Goal: Task Accomplishment & Management: Manage account settings

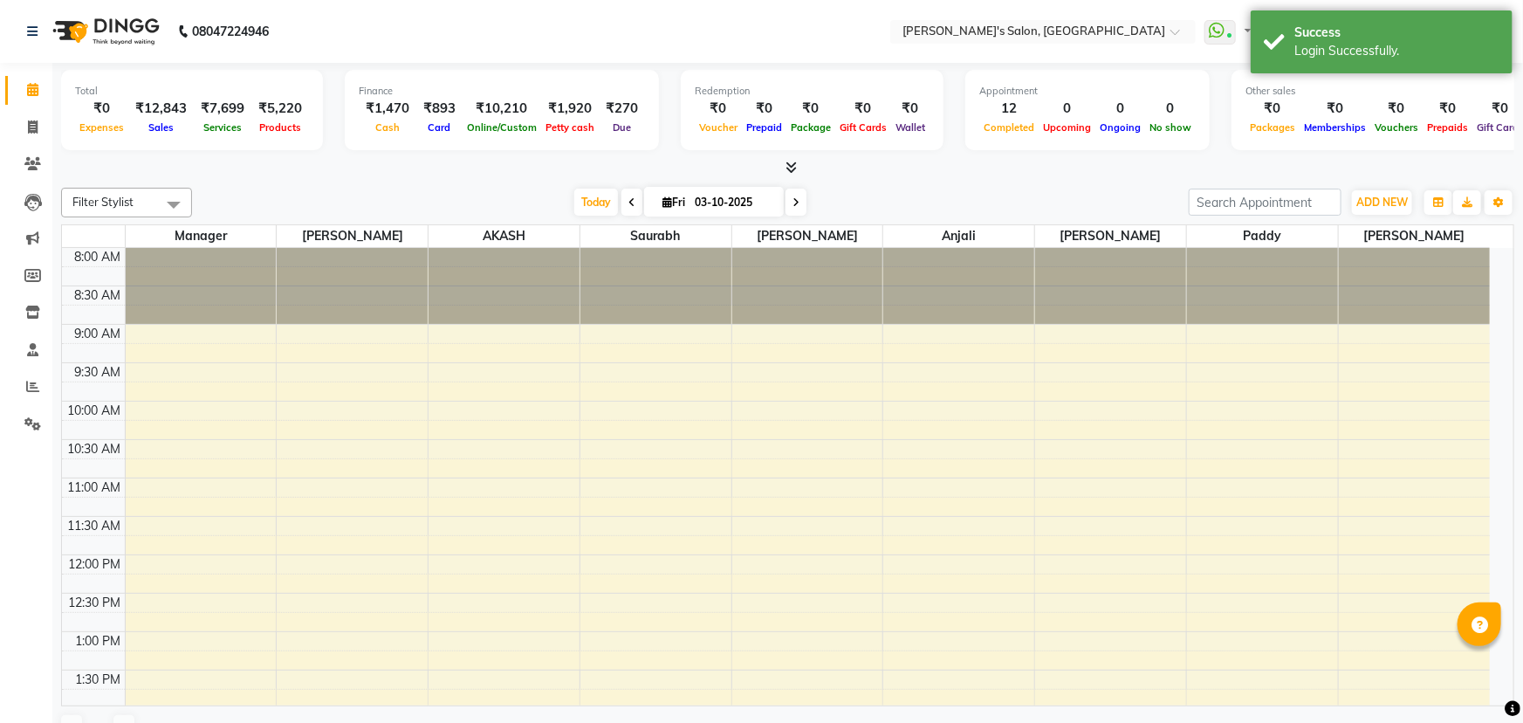
select select "en"
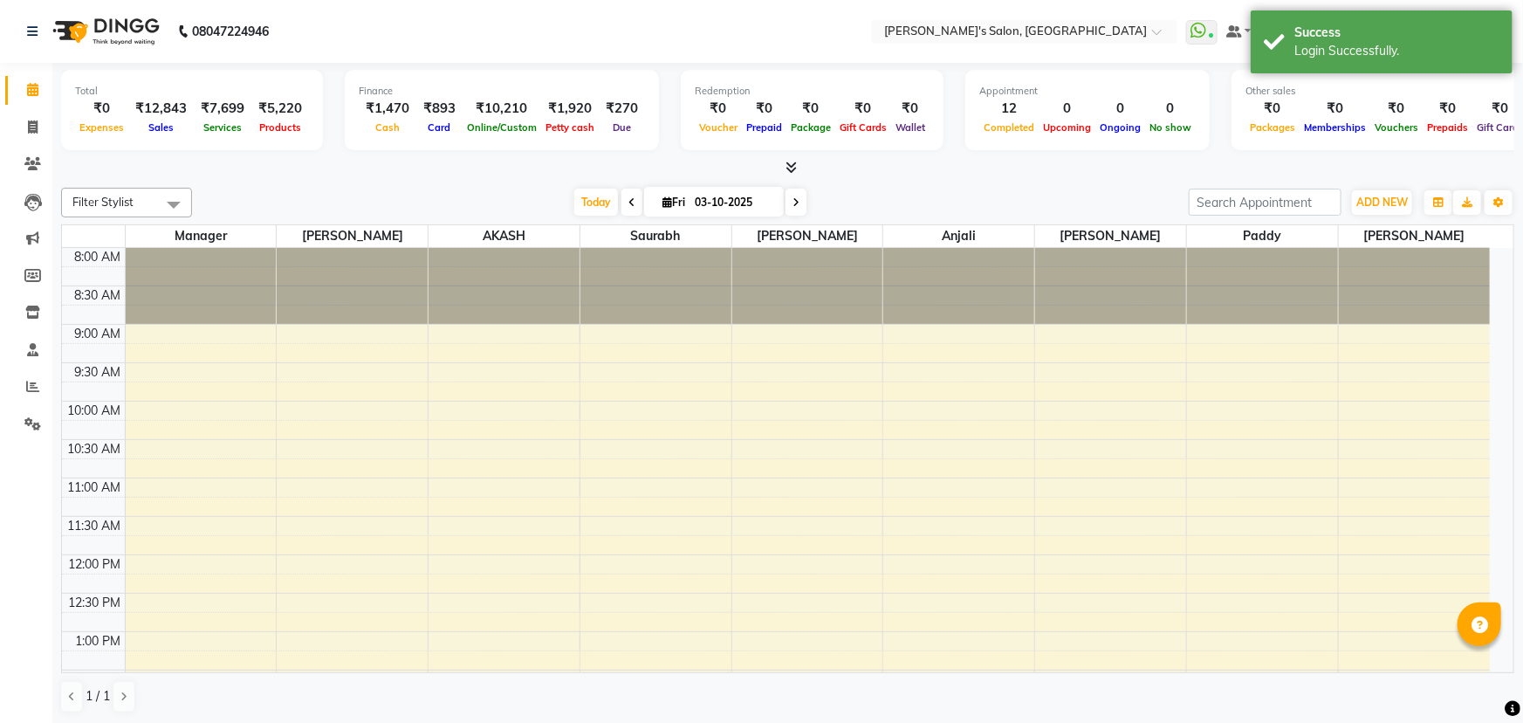
click at [1094, 176] on div "Total ₹0 Expenses ₹12,843 Sales ₹7,699 Services ₹5,220 Products Finance ₹1,470 …" at bounding box center [787, 394] width 1471 height 662
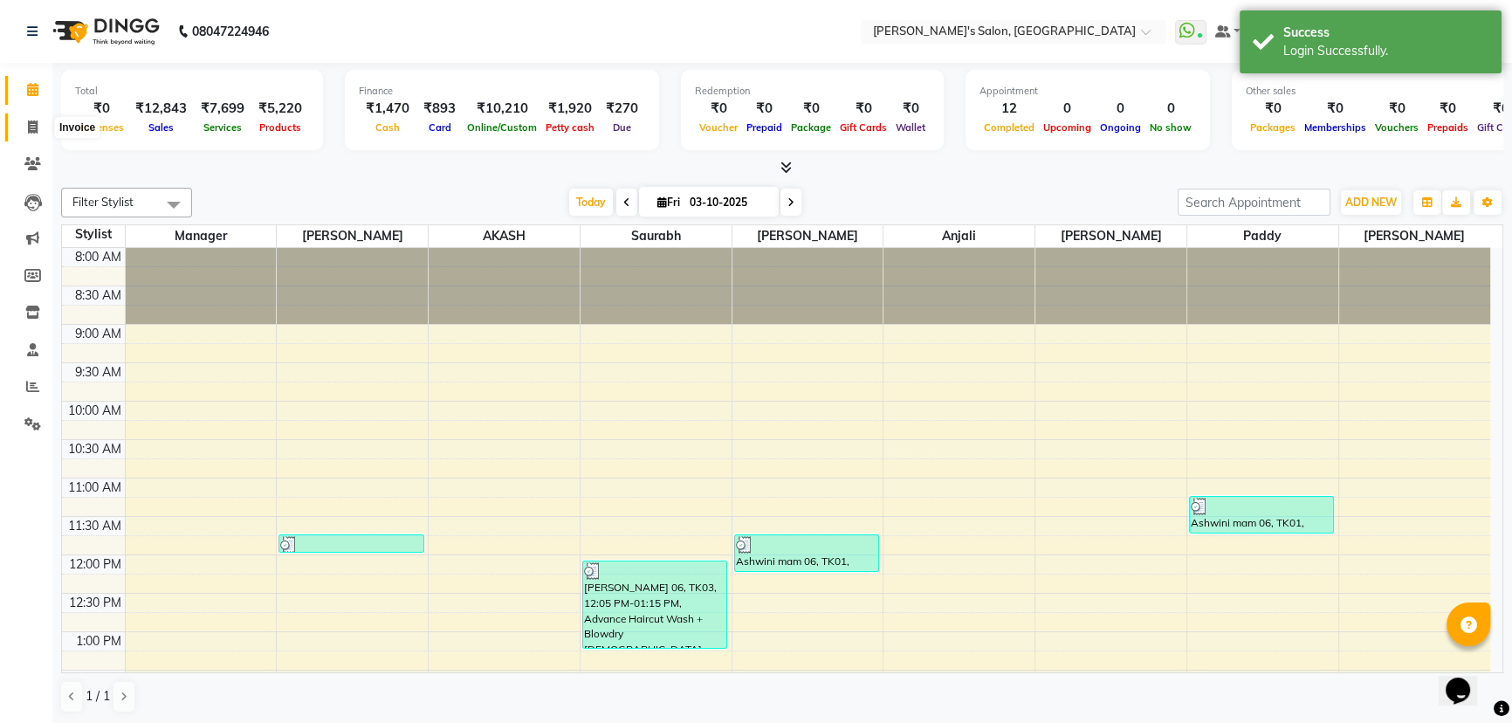
click at [25, 128] on span at bounding box center [32, 128] width 31 height 20
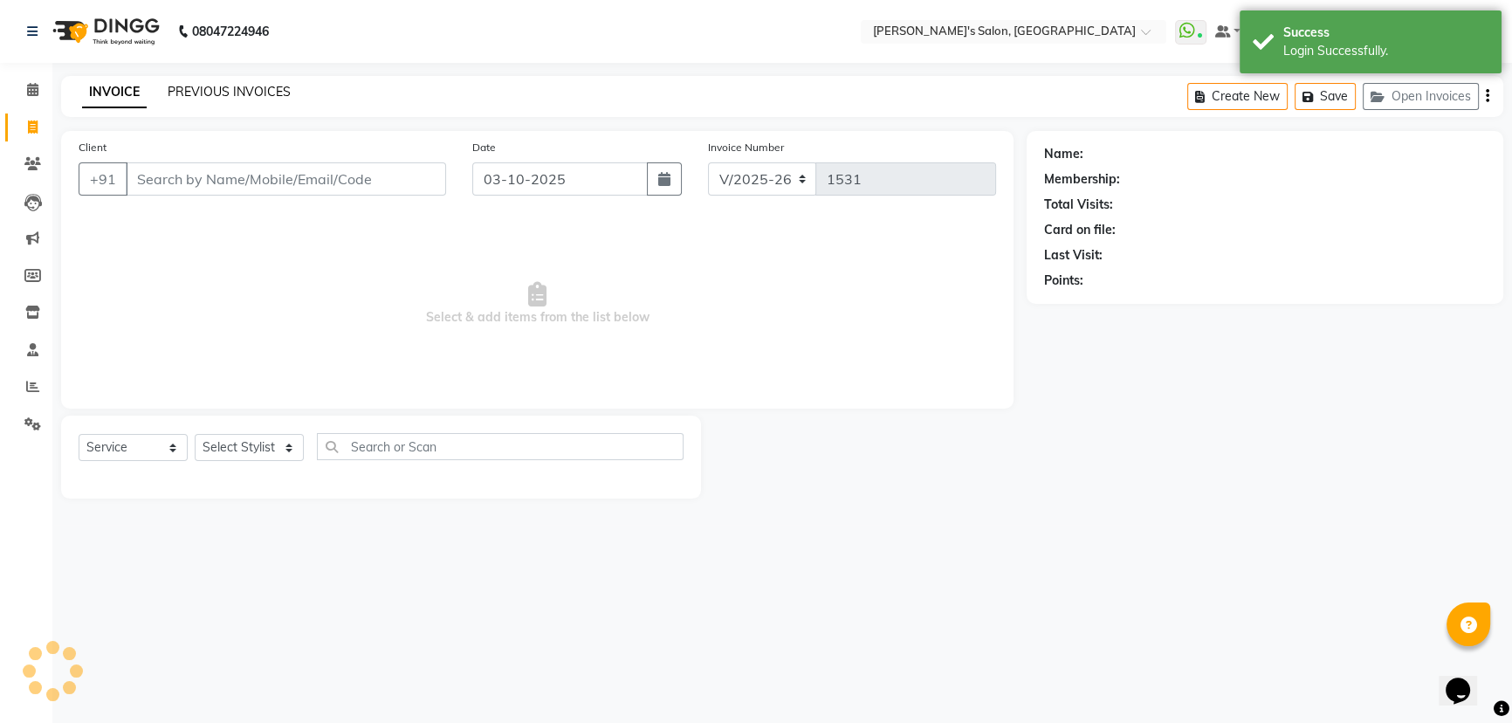
click at [231, 93] on link "PREVIOUS INVOICES" at bounding box center [229, 92] width 123 height 16
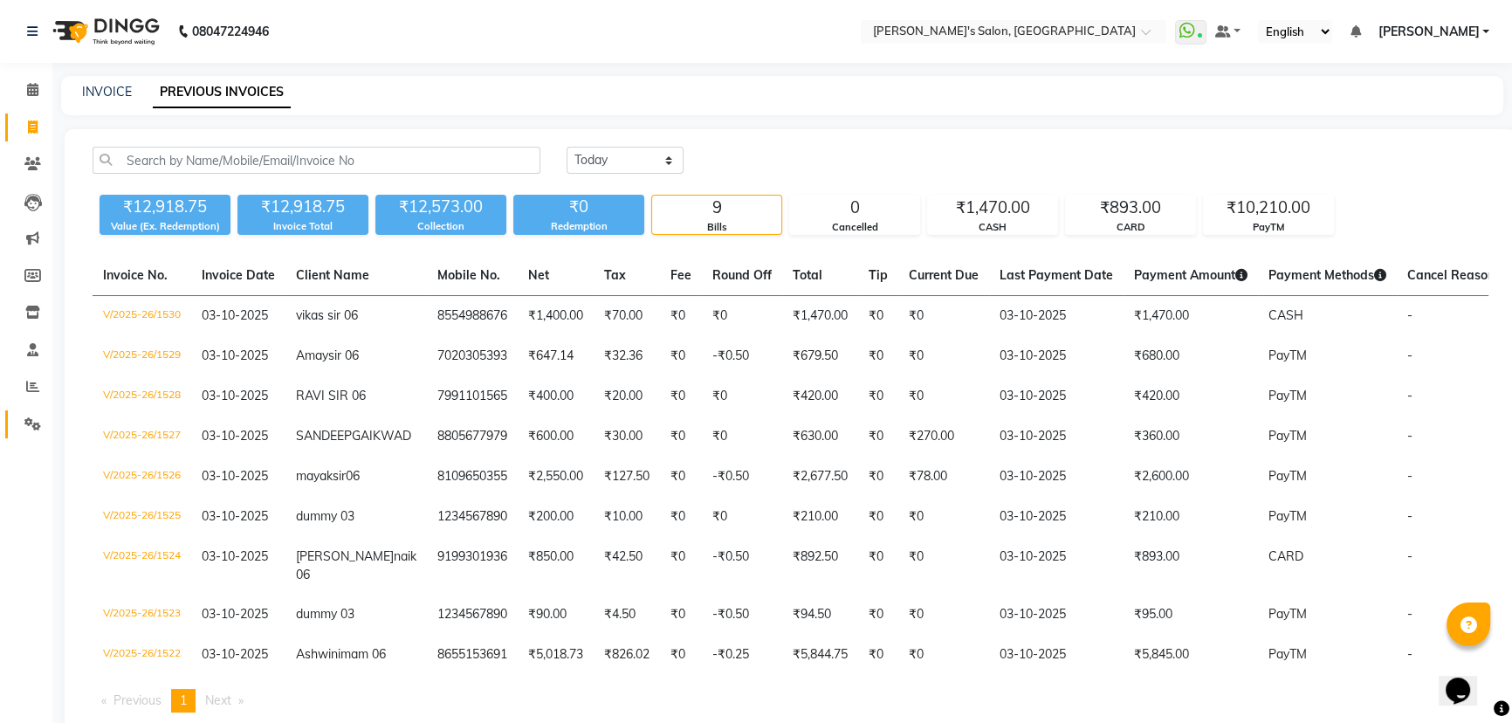
click at [28, 412] on link "Settings" at bounding box center [26, 424] width 42 height 29
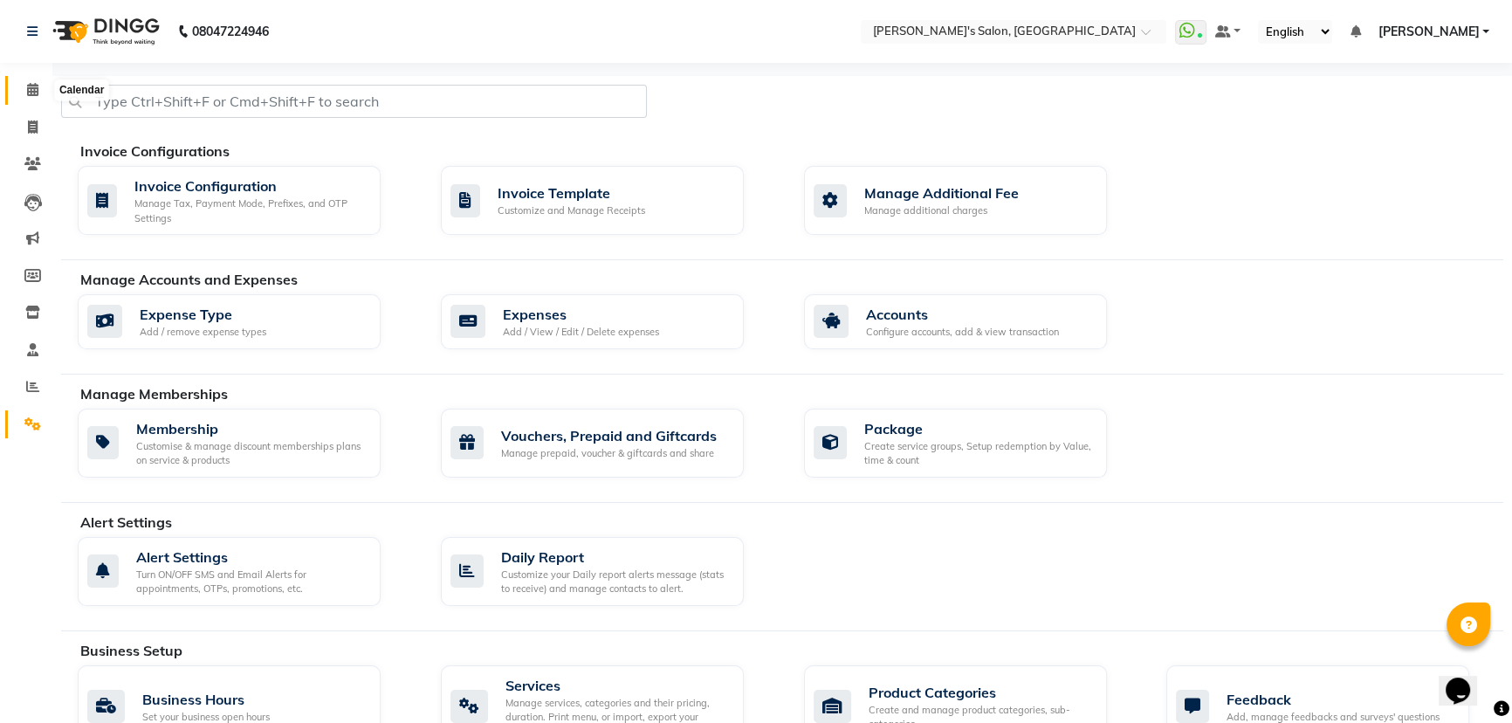
click at [24, 92] on span at bounding box center [32, 90] width 31 height 20
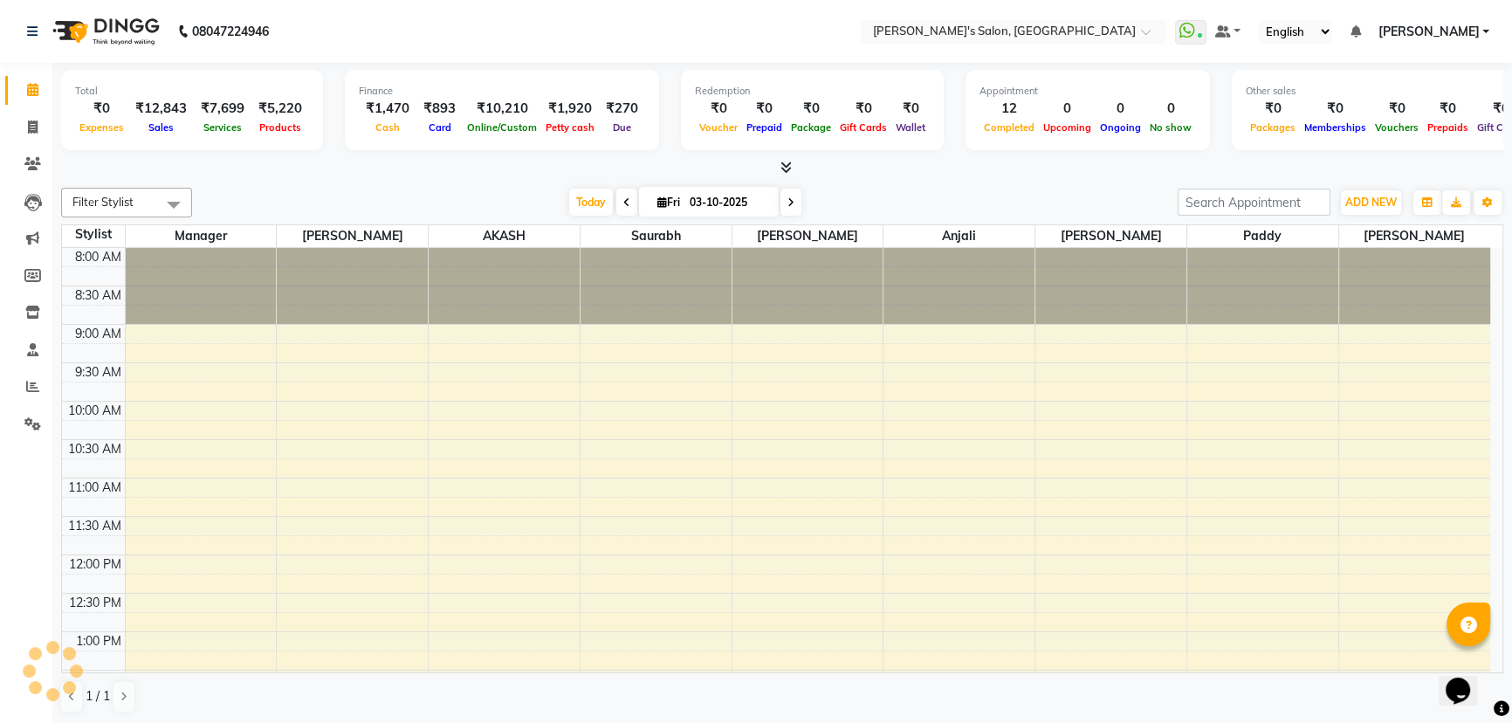
click at [446, 174] on div at bounding box center [782, 168] width 1442 height 18
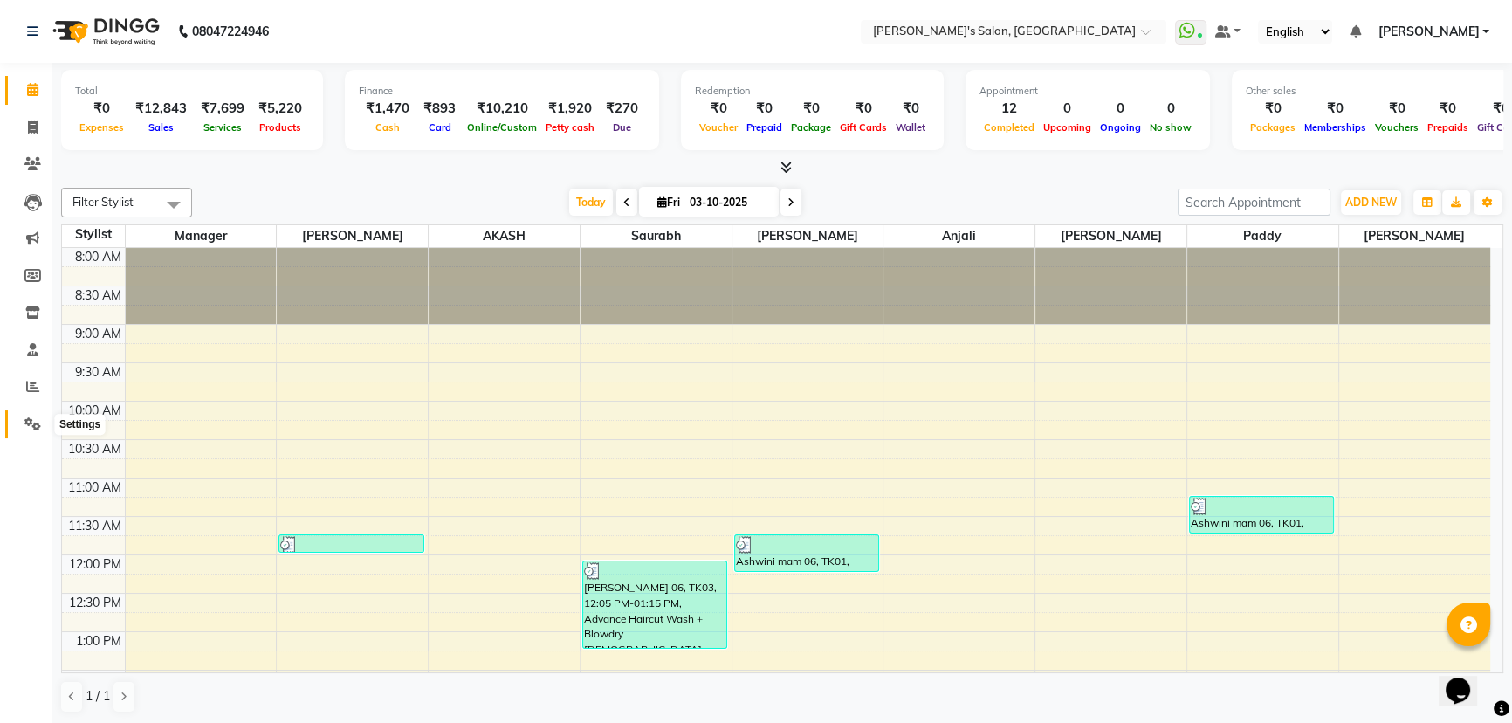
click at [39, 425] on icon at bounding box center [32, 423] width 17 height 13
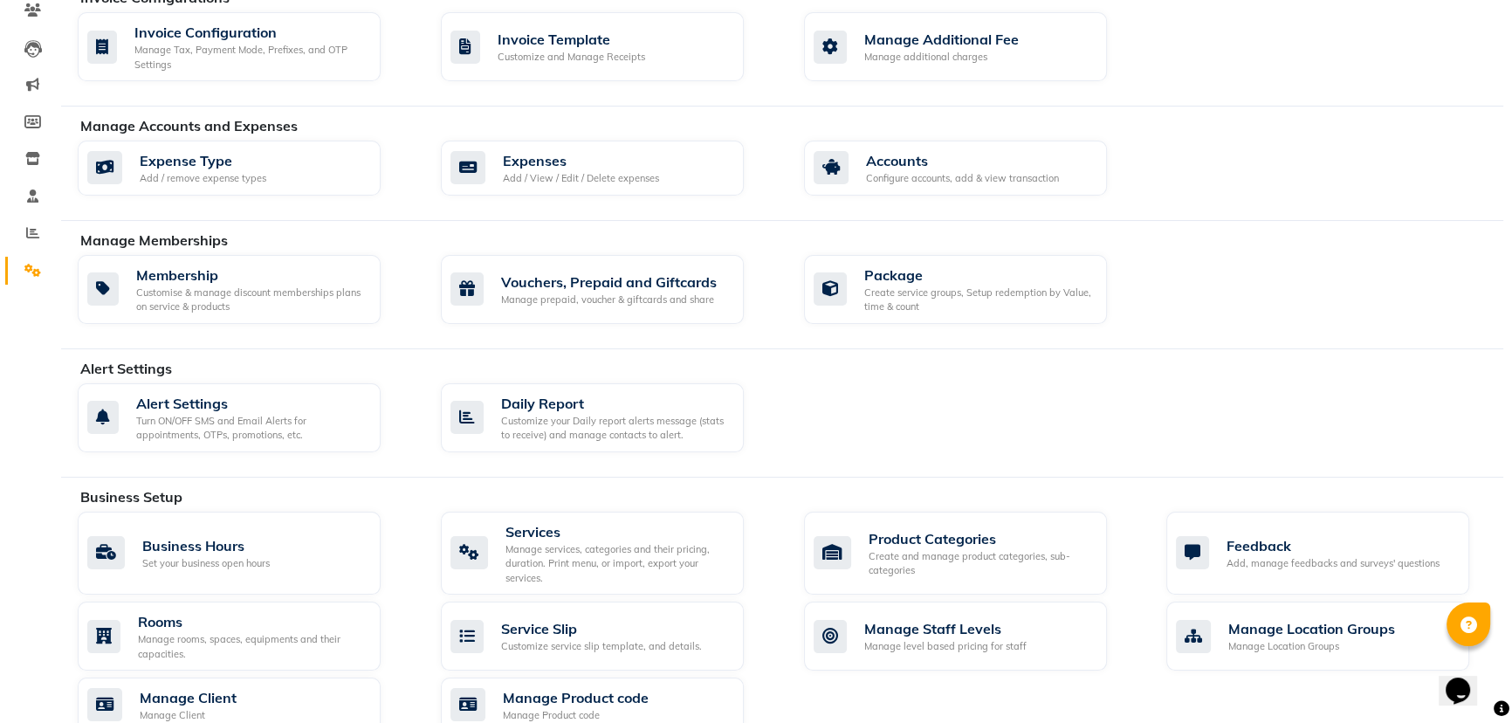
scroll to position [630, 0]
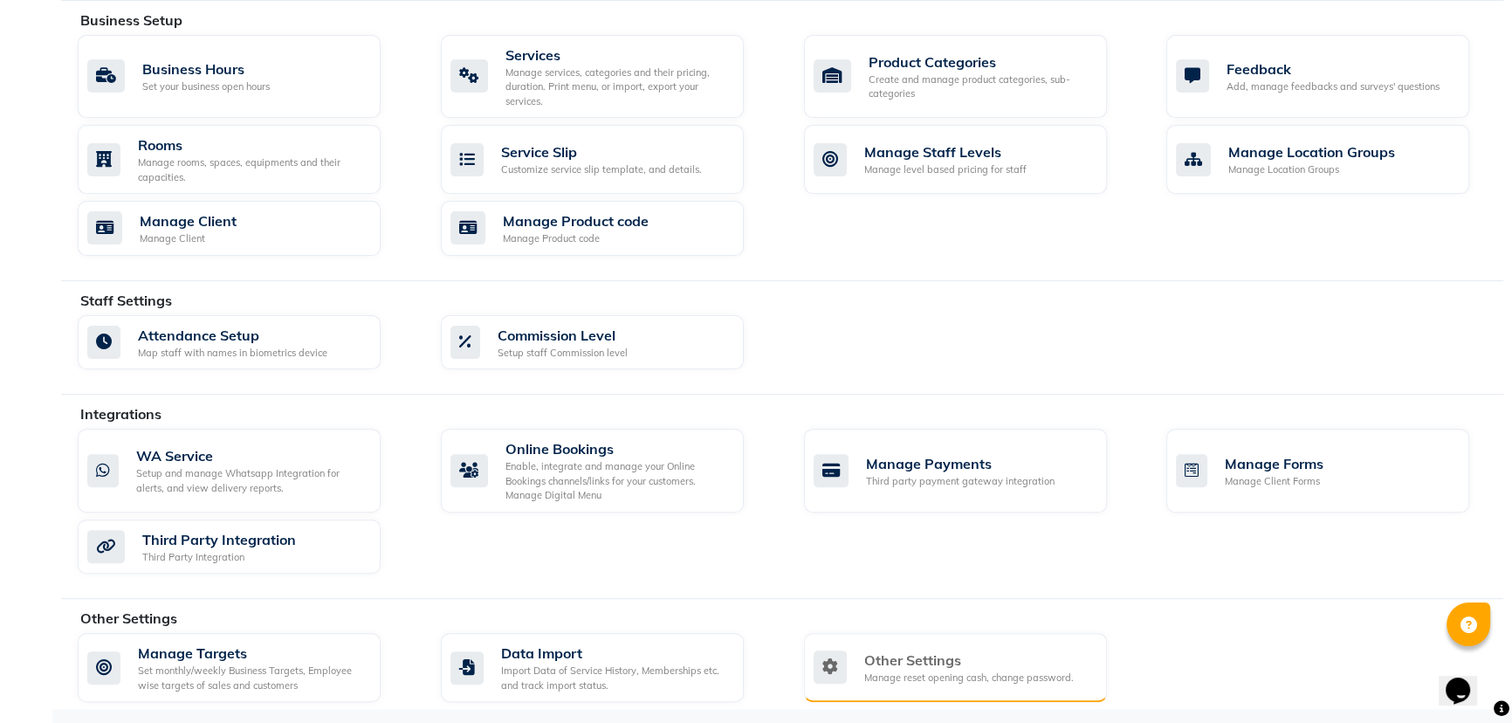
click at [989, 670] on div "Manage reset opening cash, change password." at bounding box center [968, 677] width 209 height 15
select select "2: 15"
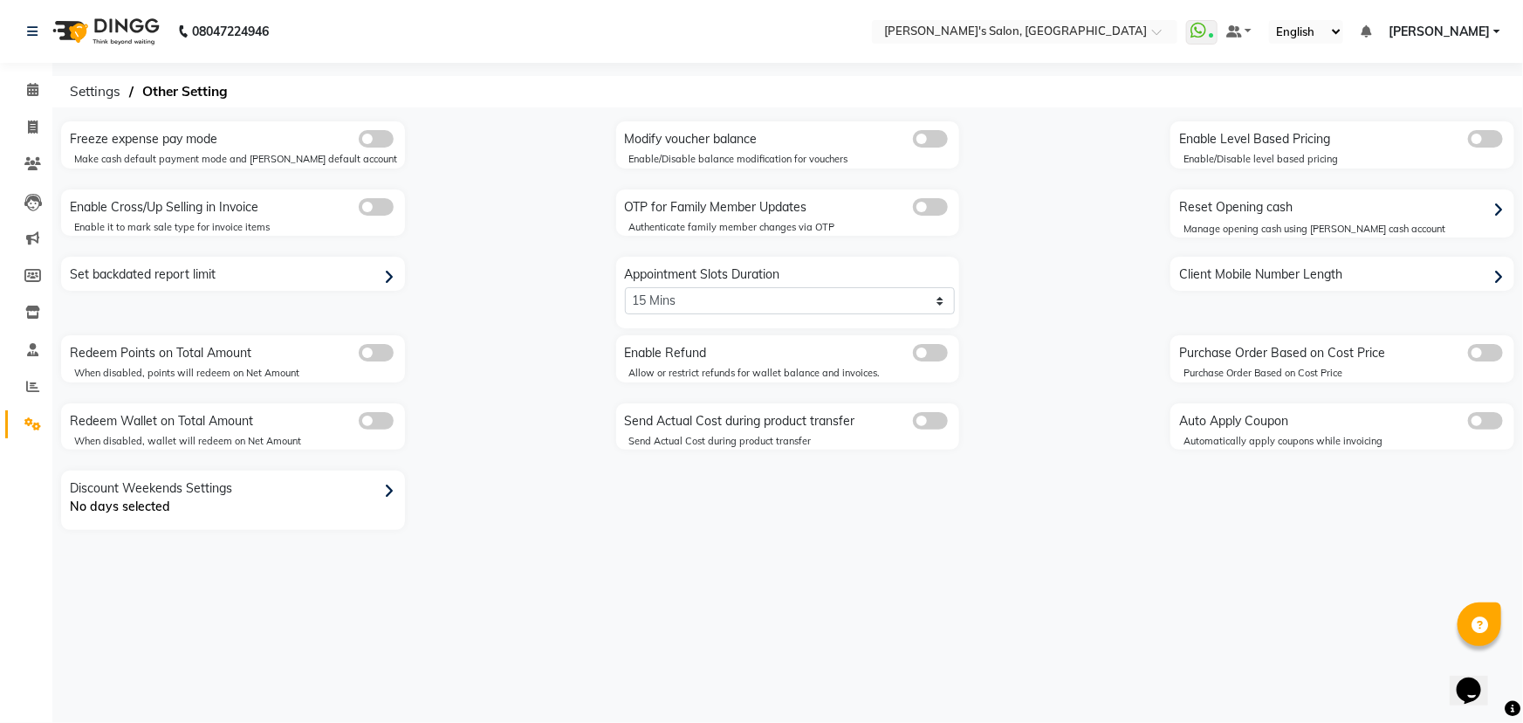
click at [1286, 206] on div "Reset Opening cash" at bounding box center [1344, 208] width 339 height 28
select select "6469"
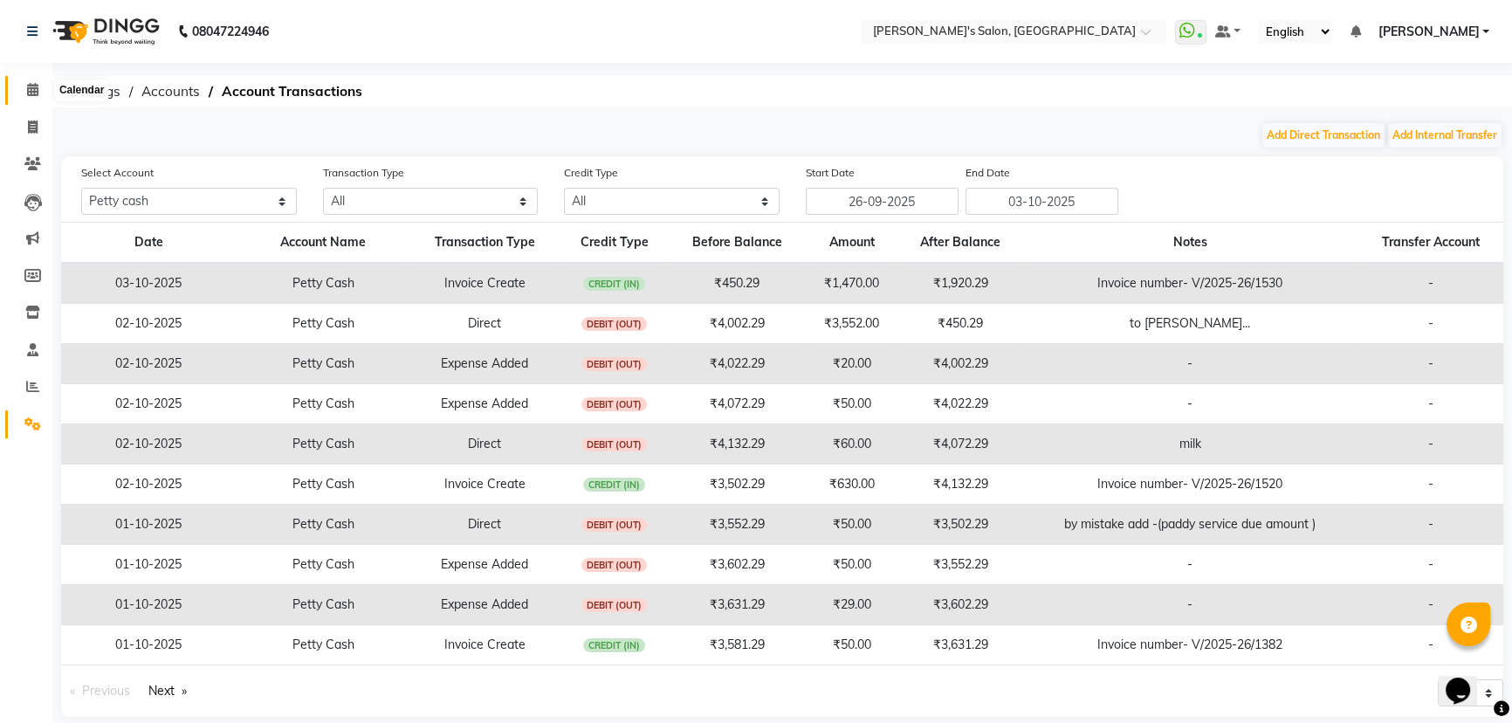
click at [38, 86] on icon at bounding box center [32, 89] width 11 height 13
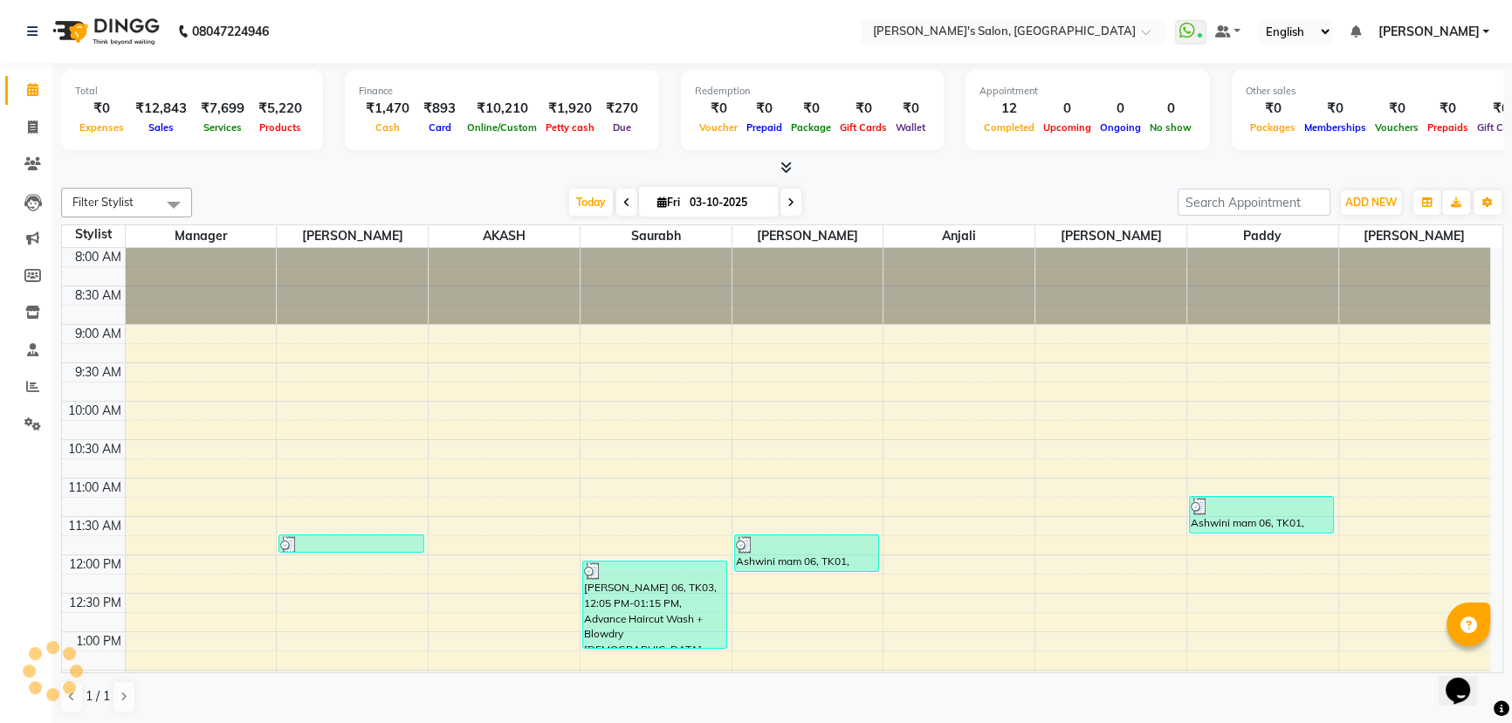
click at [1375, 199] on div "Download Calendar" at bounding box center [1395, 202] width 80 height 33
click at [1376, 204] on span "ADD NEW" at bounding box center [1370, 201] width 51 height 13
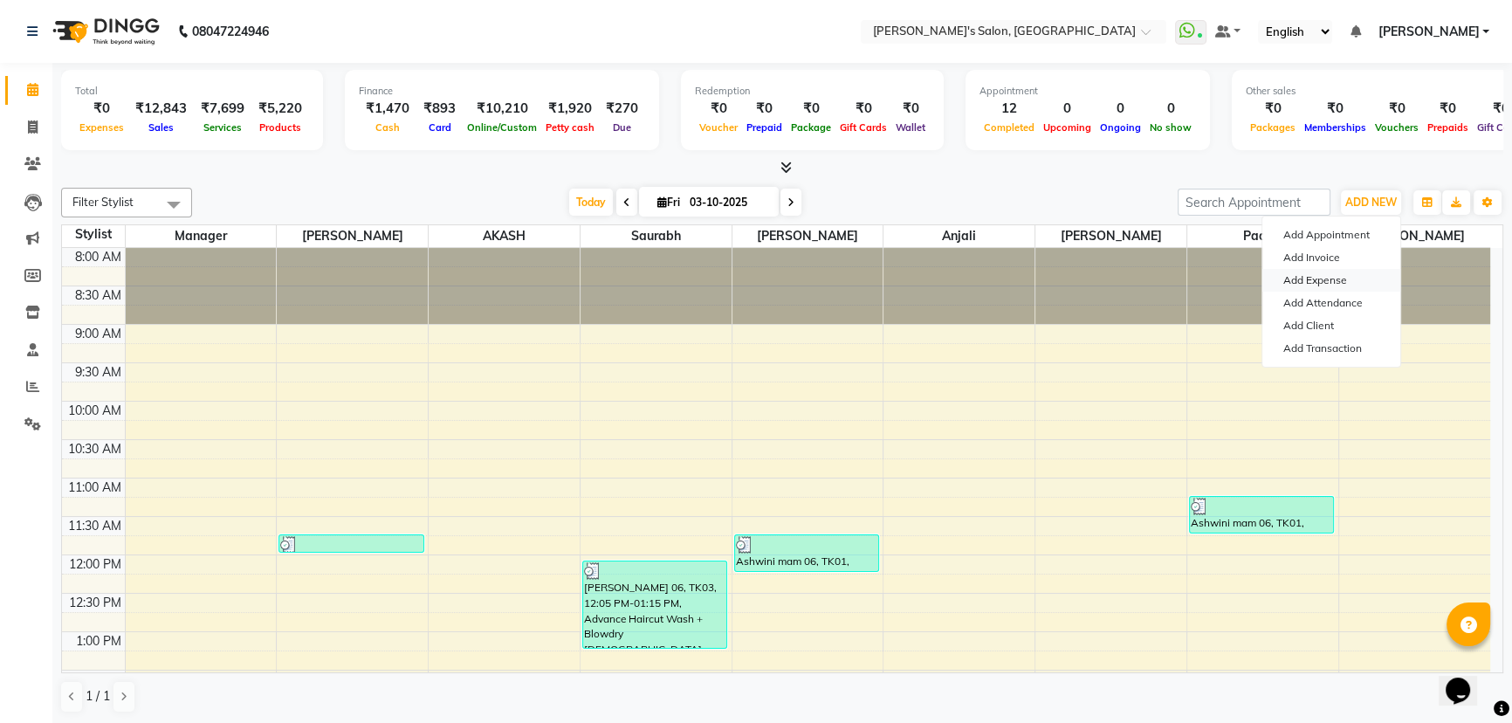
click at [1333, 278] on link "Add Expense" at bounding box center [1331, 280] width 138 height 23
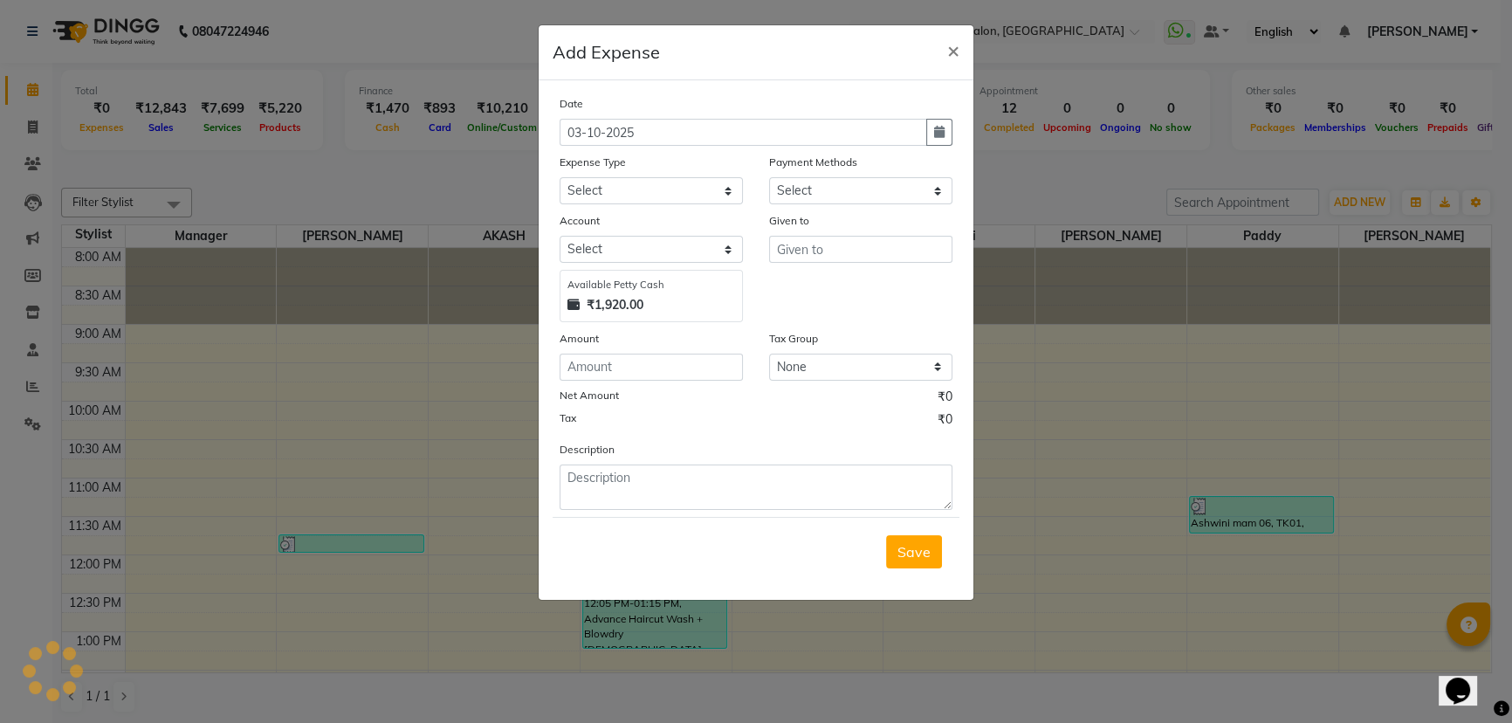
select select "1"
select select "6469"
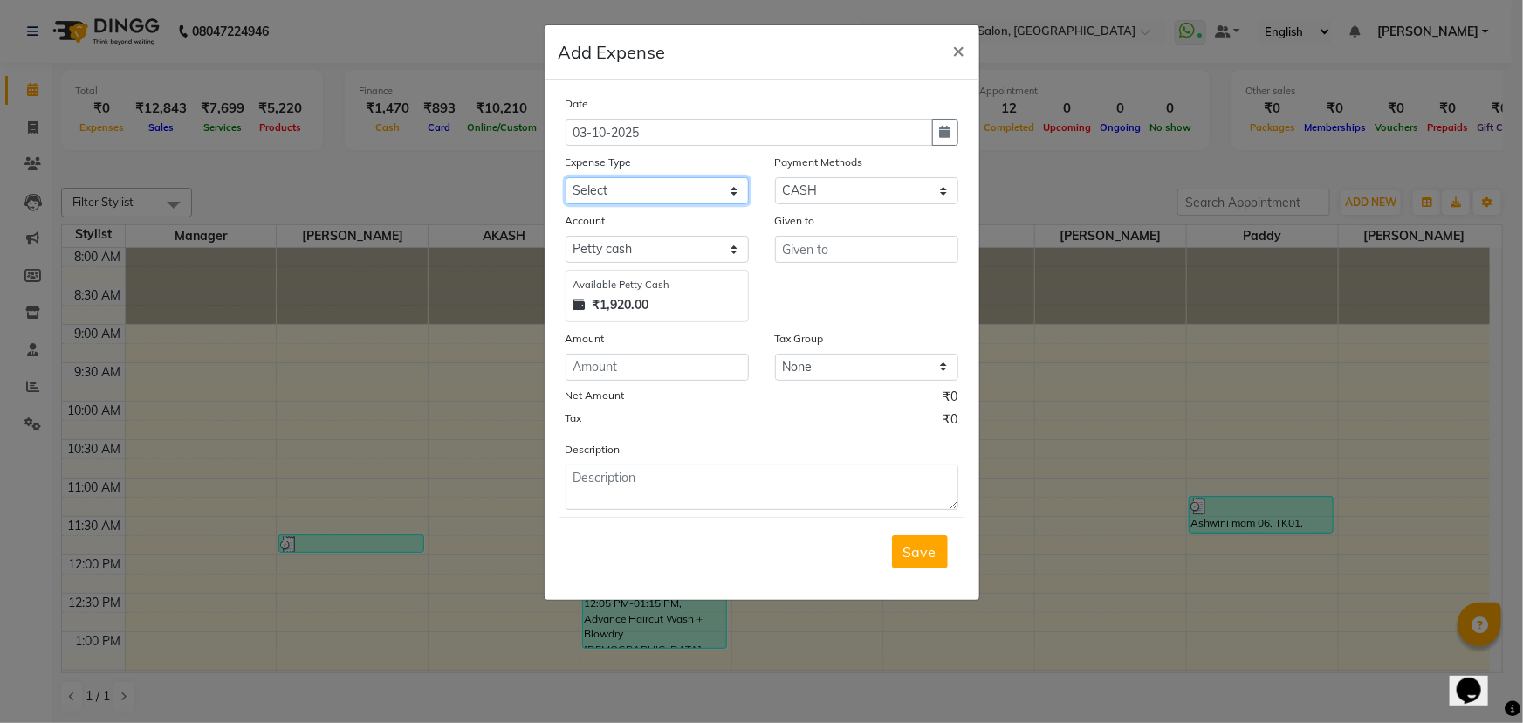
click at [658, 189] on select "Select Advance Salary BANK TRANFAR Cash transfer to hub Client Snacks DISTRIBUT…" at bounding box center [657, 190] width 183 height 27
select select "11132"
click at [566, 178] on select "Select Advance Salary BANK TRANFAR Cash transfer to hub Client Snacks DISTRIBUT…" at bounding box center [657, 190] width 183 height 27
click at [828, 253] on input "text" at bounding box center [866, 249] width 183 height 27
type input "samadhan"
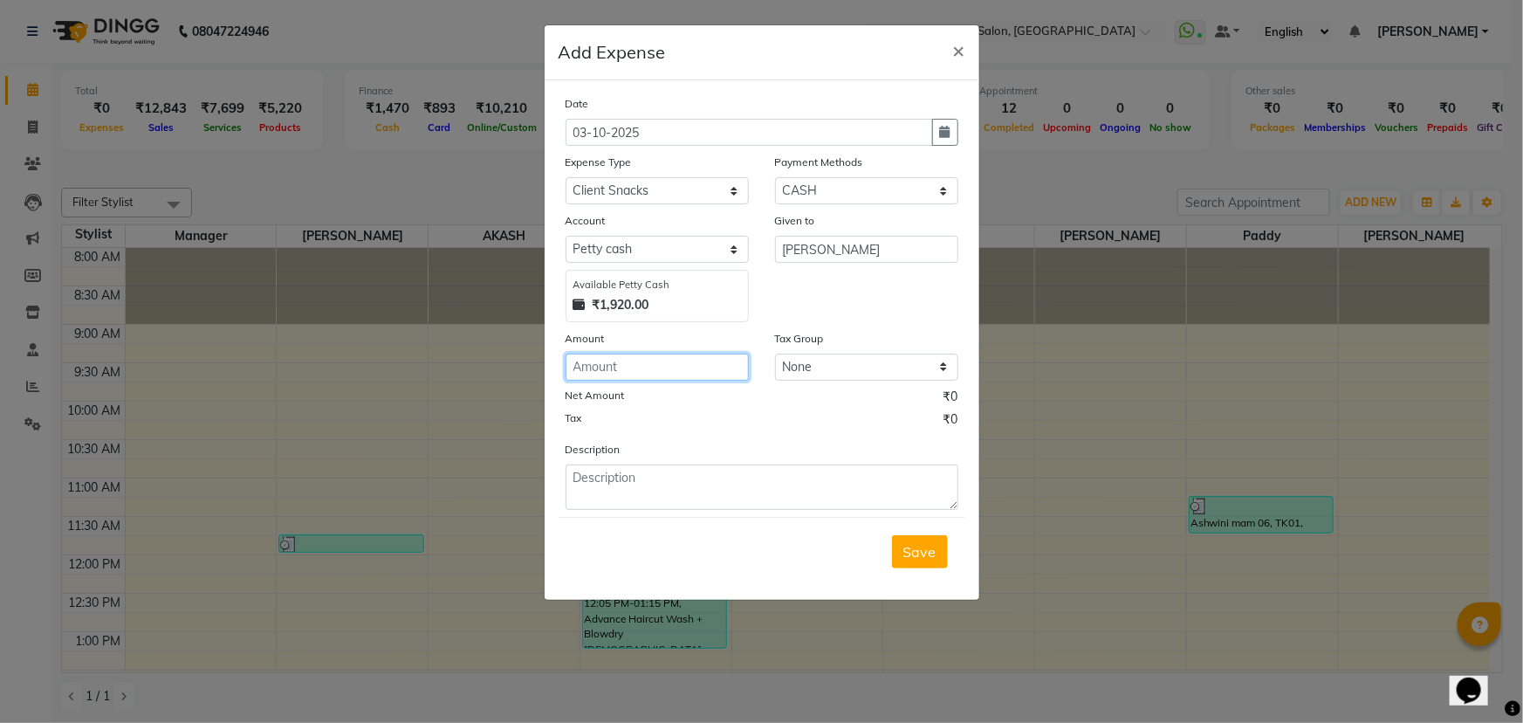
click at [655, 367] on input "number" at bounding box center [657, 366] width 183 height 27
type input "30"
click at [919, 550] on span "Save" at bounding box center [919, 551] width 33 height 17
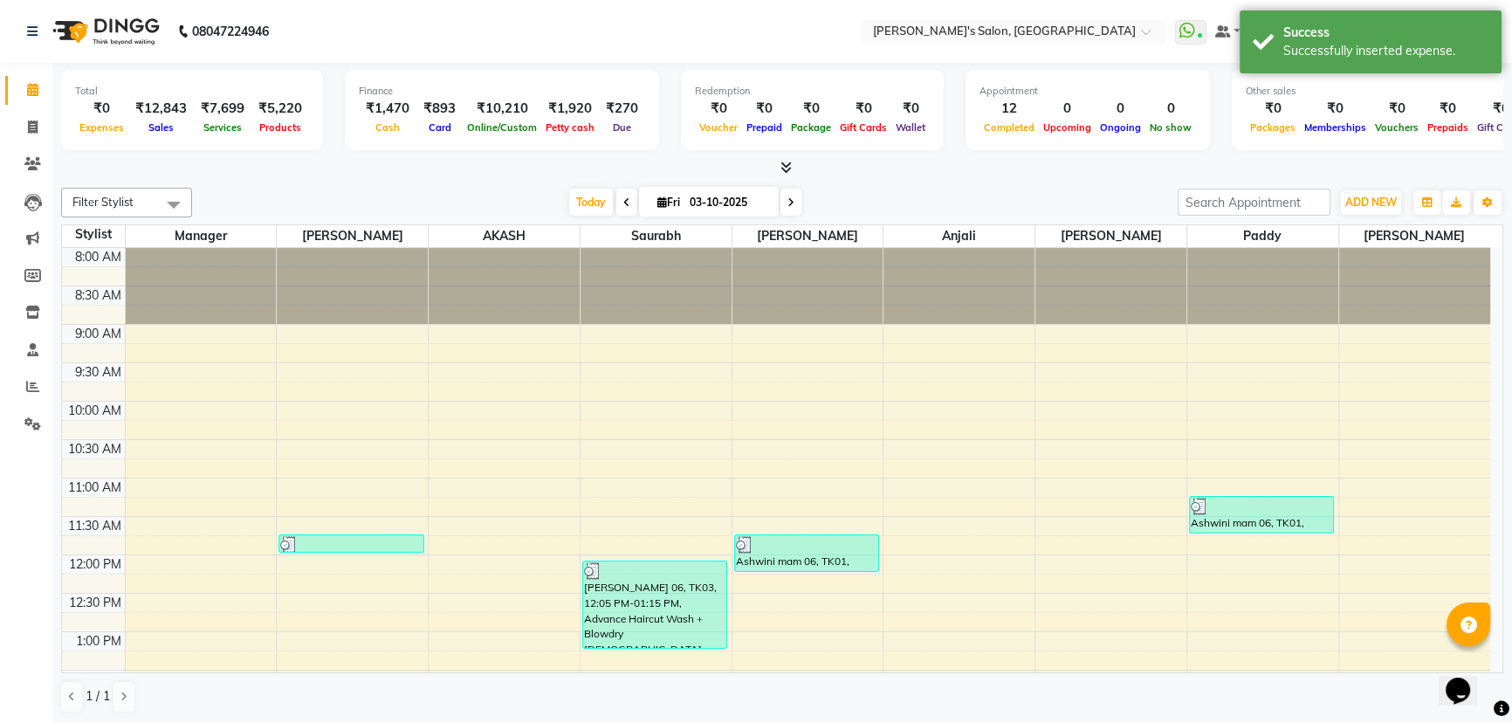
click at [1020, 177] on div "Total ₹0 Expenses ₹12,843 Sales ₹7,699 Services ₹5,220 Products Finance ₹1,470 …" at bounding box center [781, 394] width 1459 height 662
click at [996, 177] on div "Total ₹0 Expenses ₹12,843 Sales ₹7,699 Services ₹5,220 Products Finance ₹1,470 …" at bounding box center [781, 394] width 1459 height 662
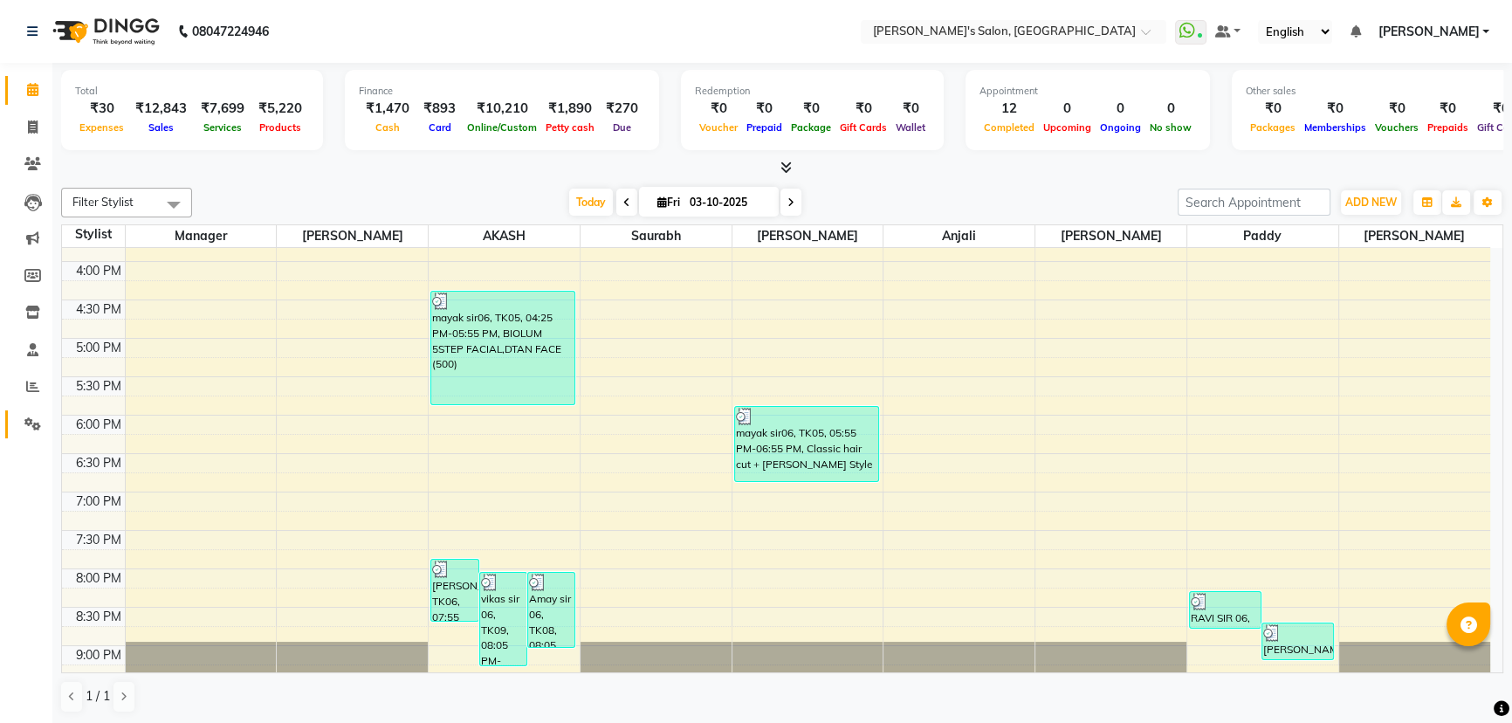
scroll to position [663, 0]
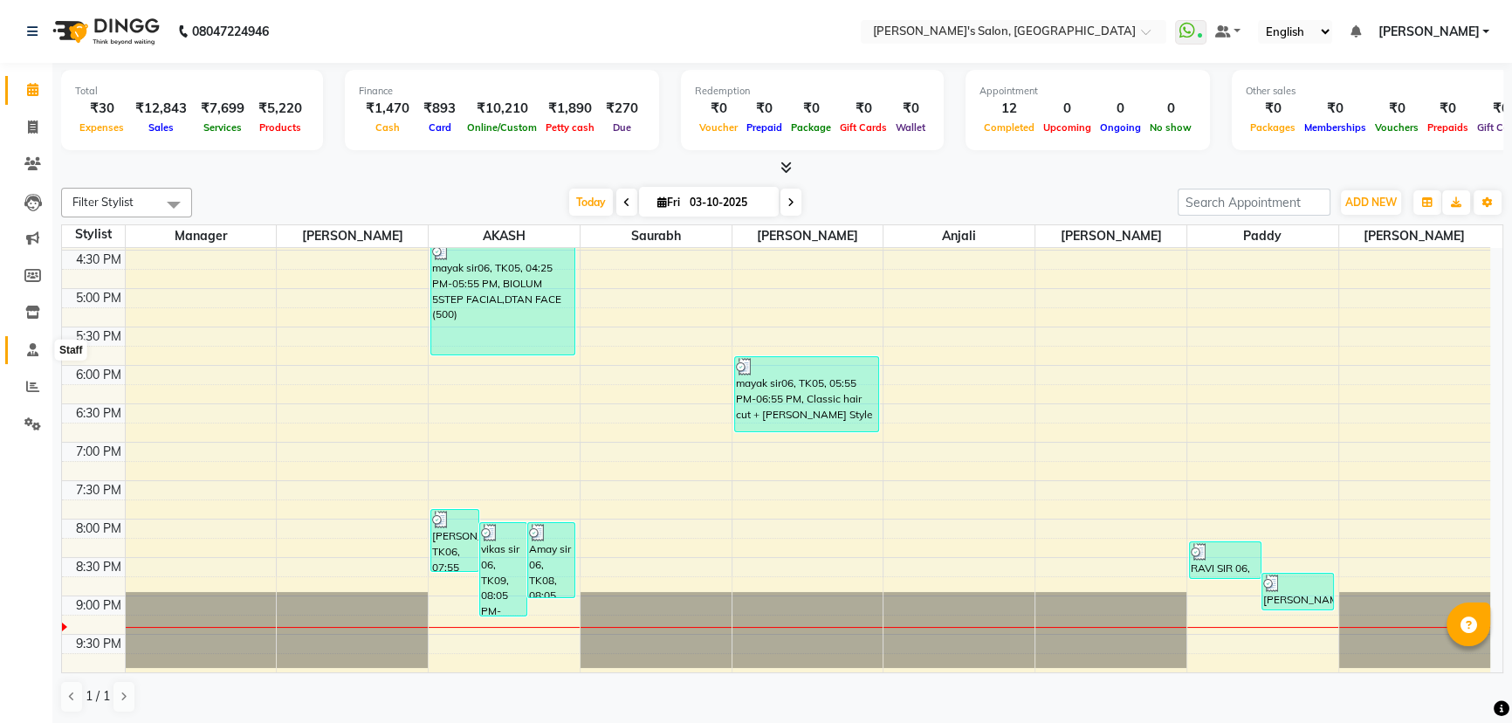
click at [23, 348] on span at bounding box center [32, 350] width 31 height 20
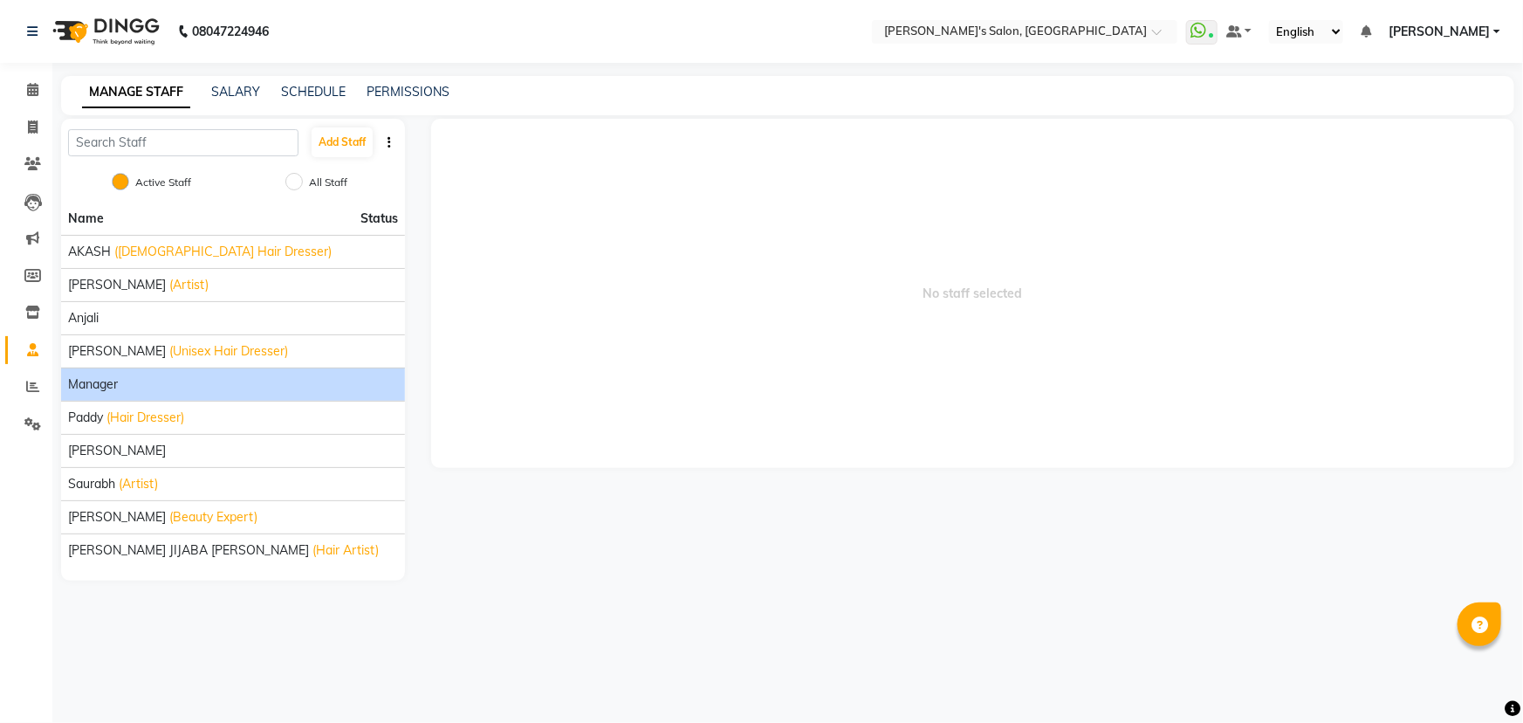
click at [115, 381] on span "Manager" at bounding box center [93, 384] width 50 height 18
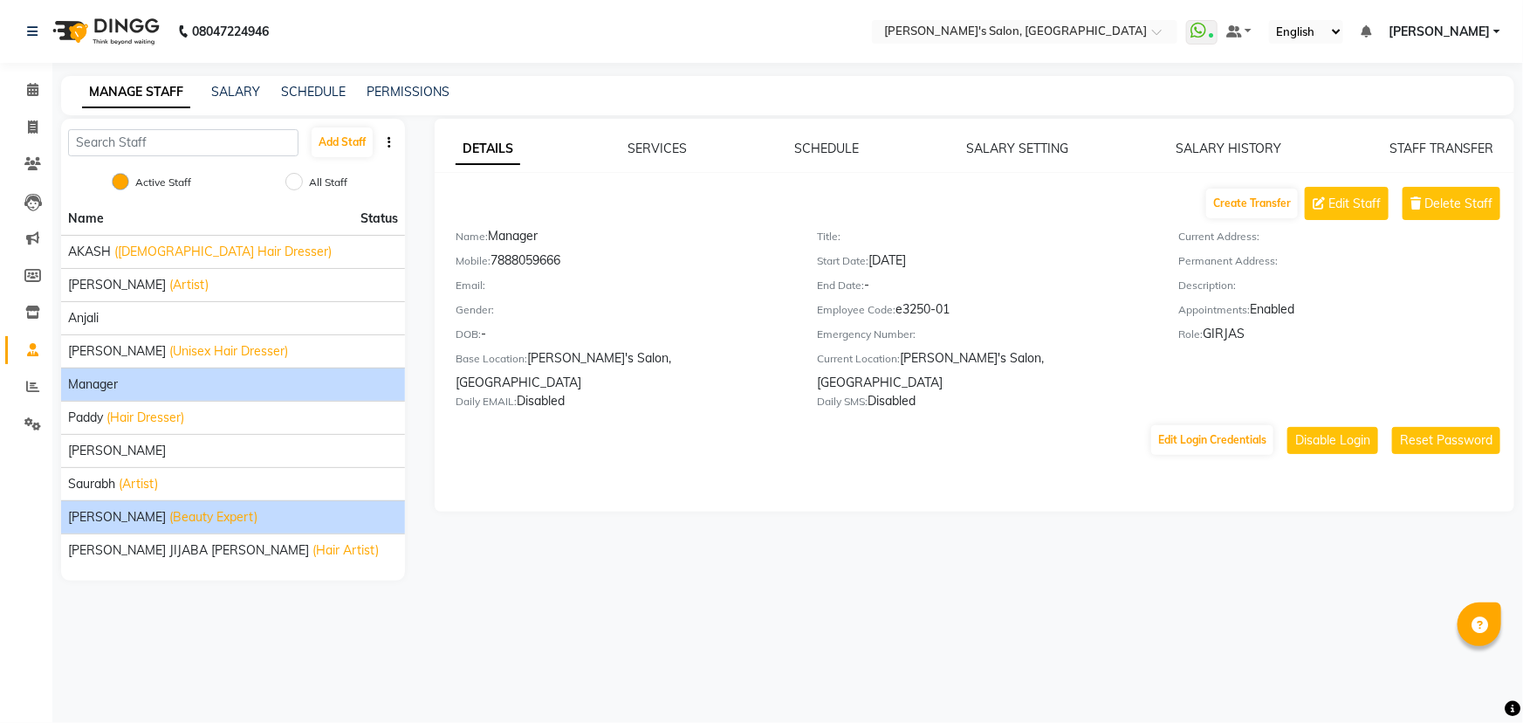
click at [124, 513] on span "[PERSON_NAME]" at bounding box center [117, 517] width 98 height 18
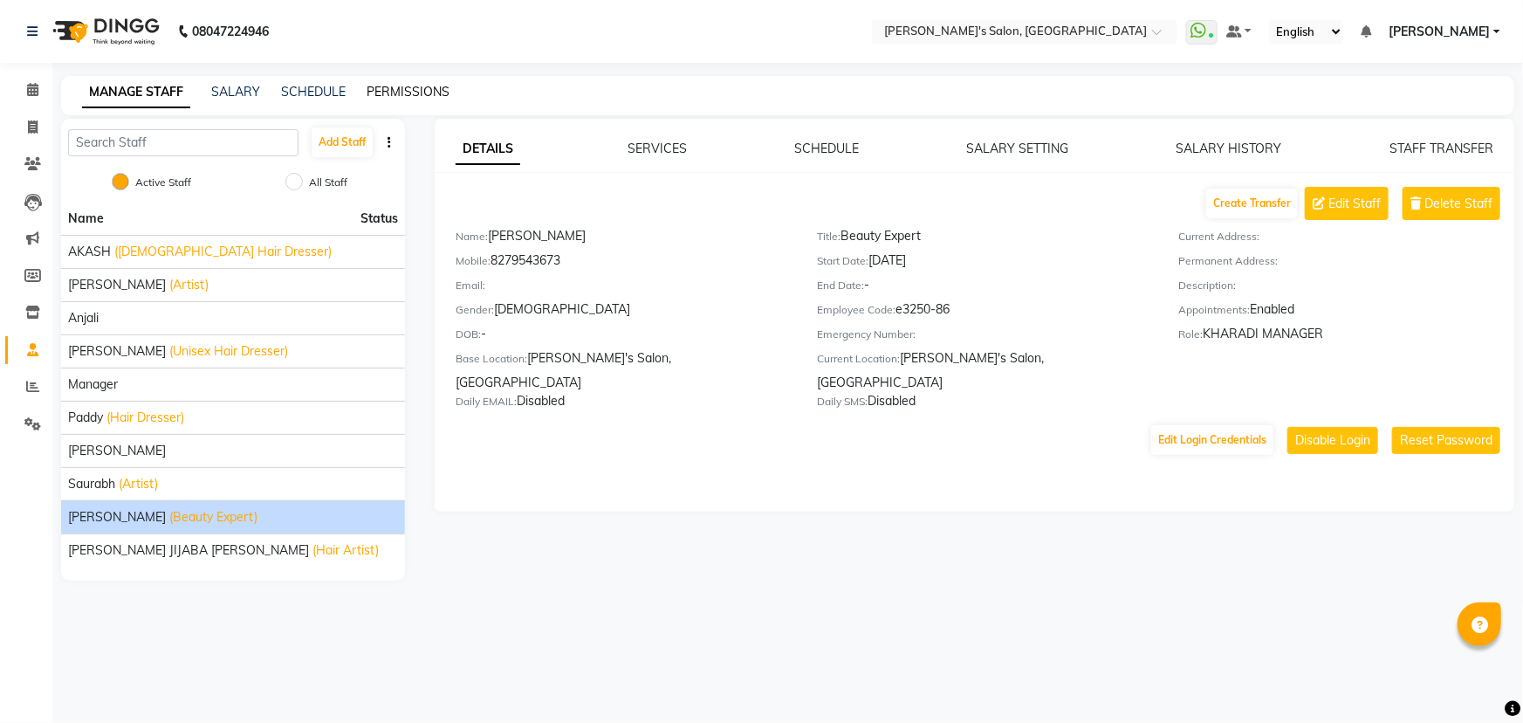
click at [414, 86] on link "PERMISSIONS" at bounding box center [408, 92] width 83 height 16
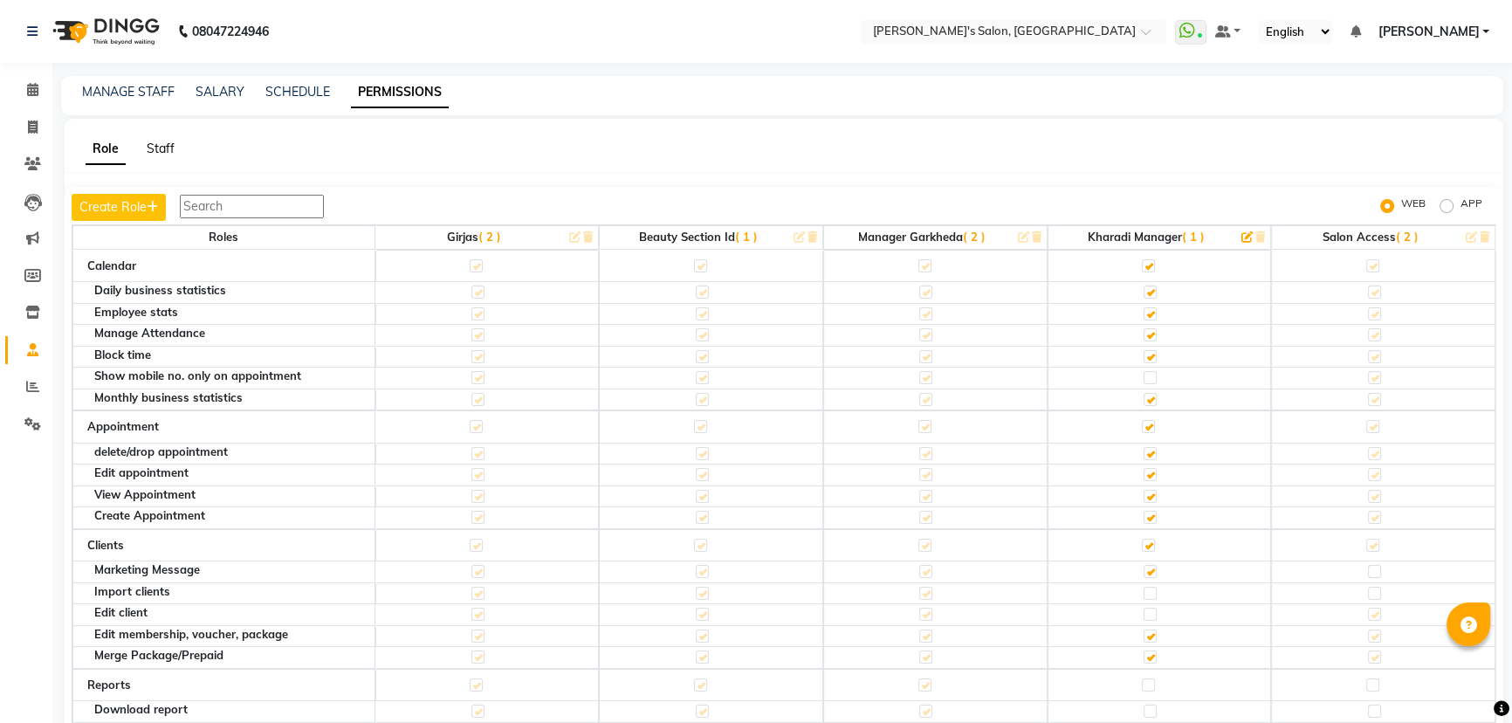
click at [157, 150] on link "Staff" at bounding box center [161, 149] width 28 height 16
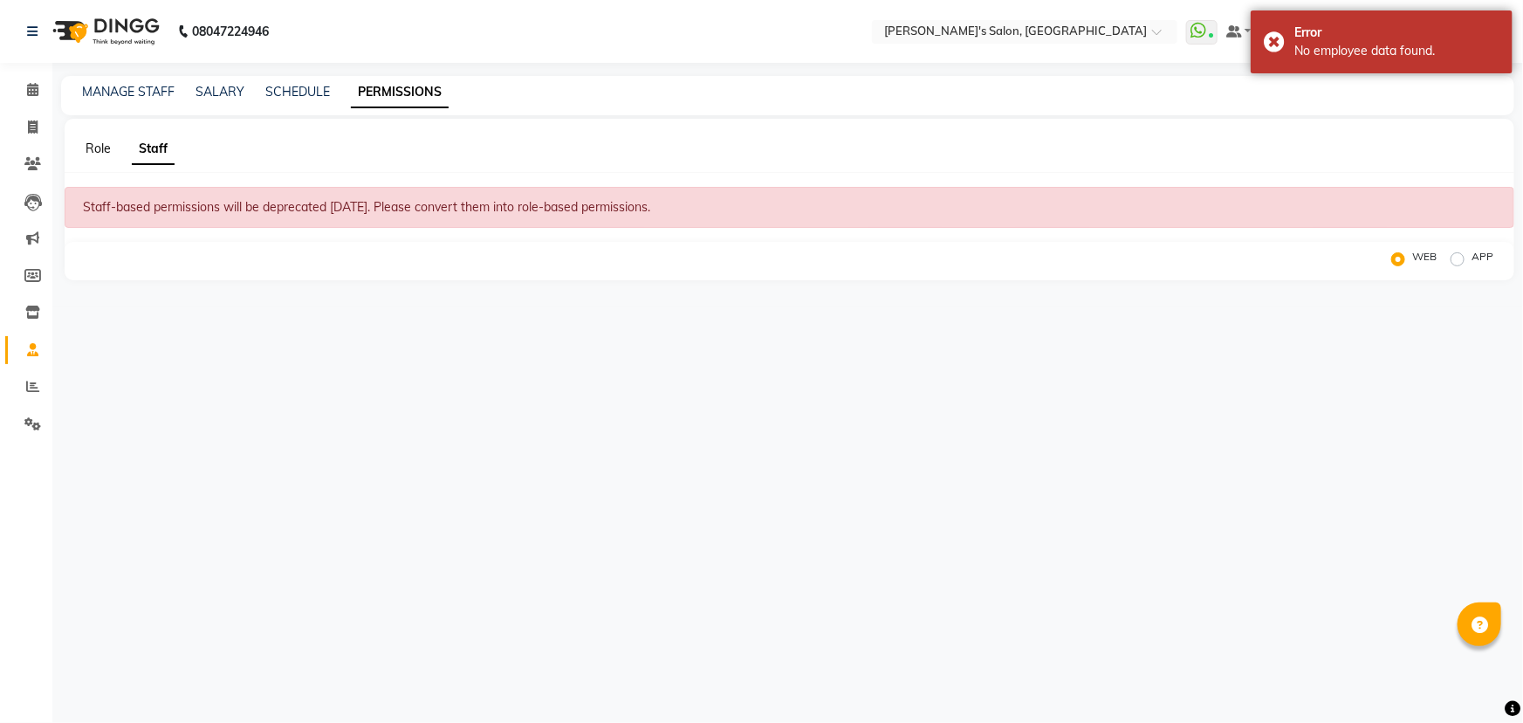
click at [105, 148] on link "Role" at bounding box center [98, 149] width 25 height 16
click at [99, 147] on link "Role" at bounding box center [98, 149] width 25 height 16
click at [157, 145] on link "Staff" at bounding box center [153, 149] width 43 height 31
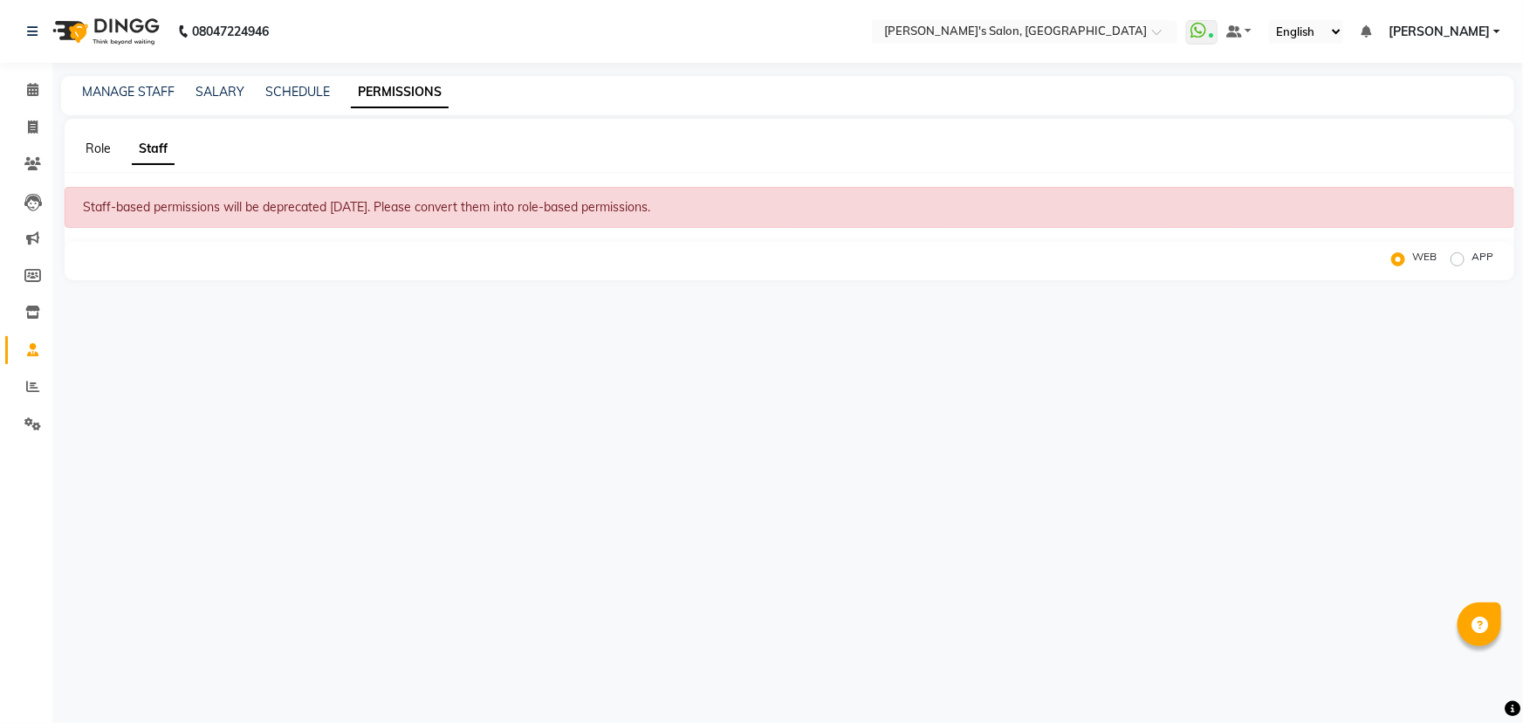
click at [98, 148] on link "Role" at bounding box center [98, 149] width 25 height 16
click at [112, 148] on div "Role Staff" at bounding box center [779, 149] width 1429 height 18
click at [92, 148] on link "Role" at bounding box center [98, 149] width 25 height 16
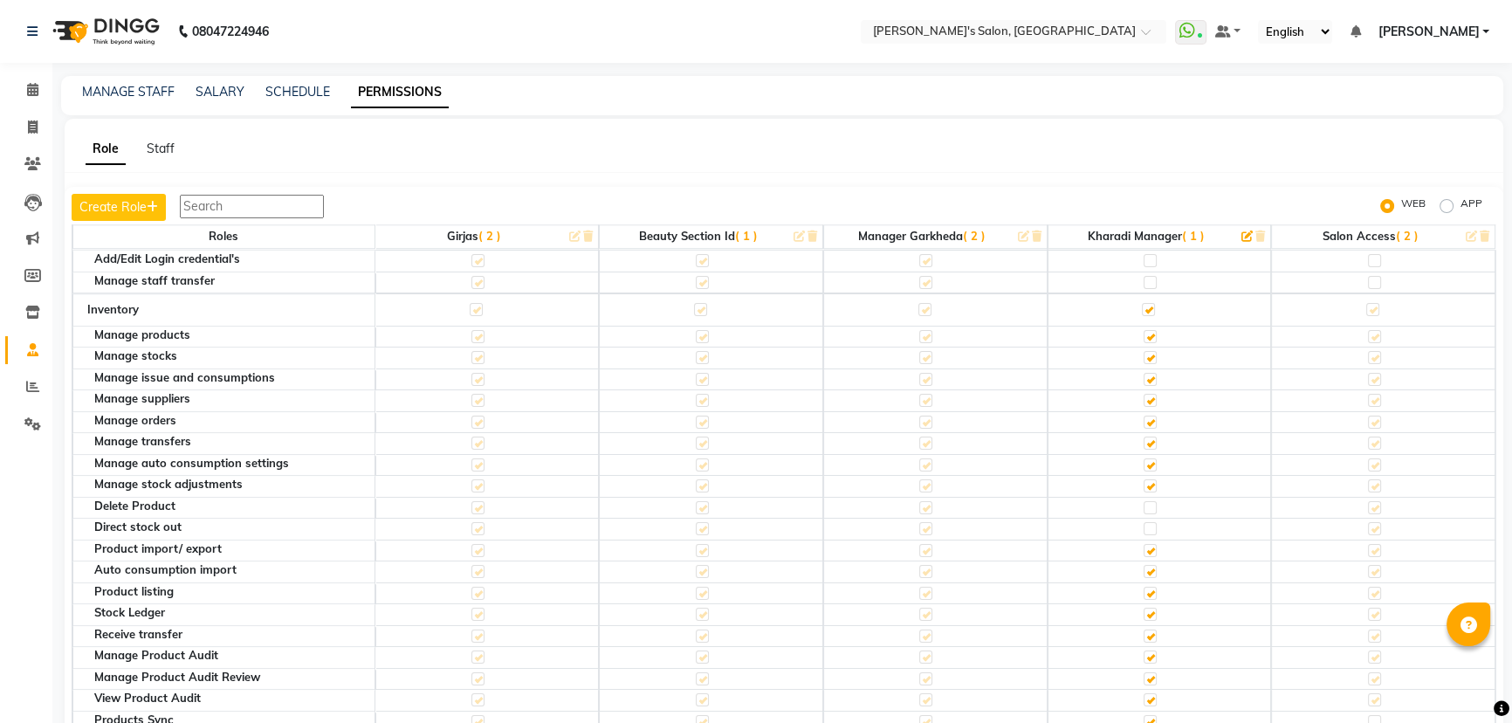
scroll to position [2062, 0]
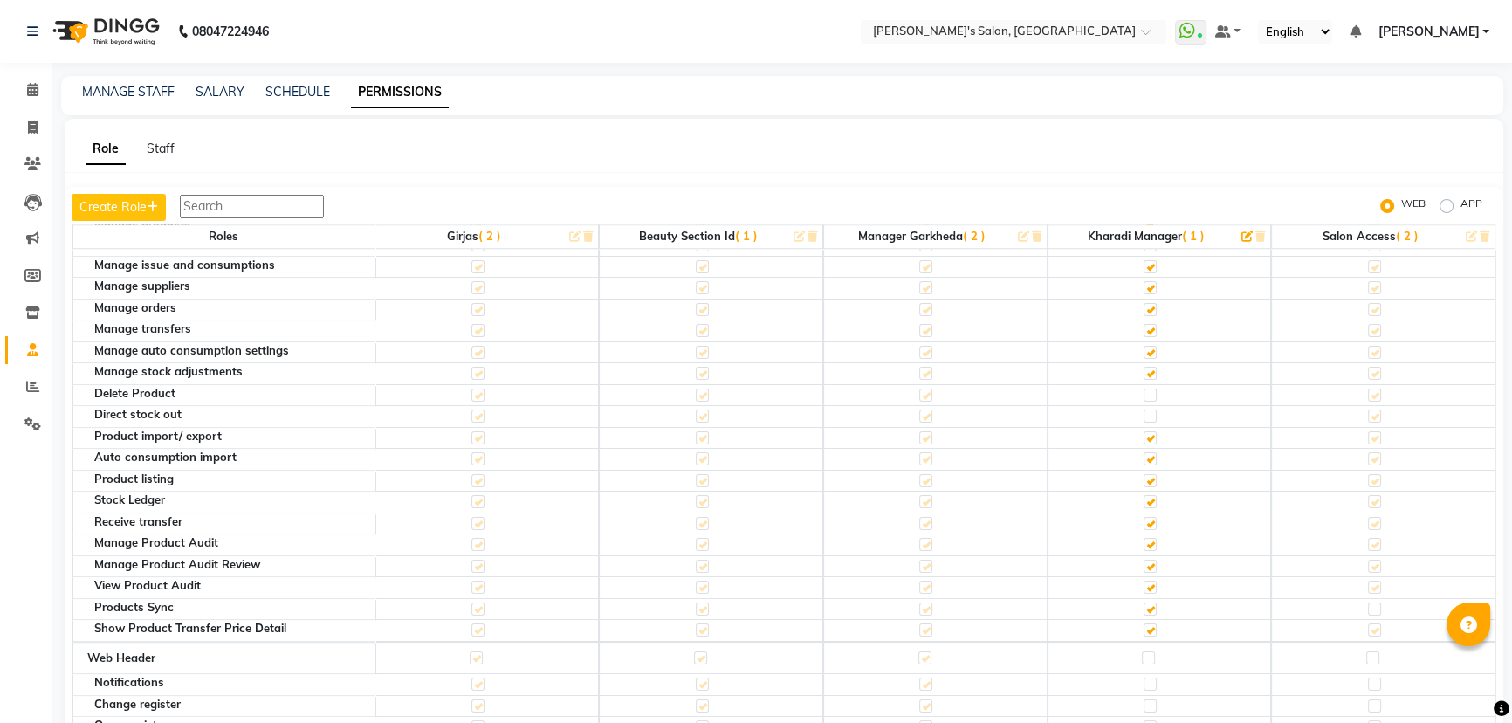
click at [301, 212] on input "text" at bounding box center [252, 207] width 144 height 24
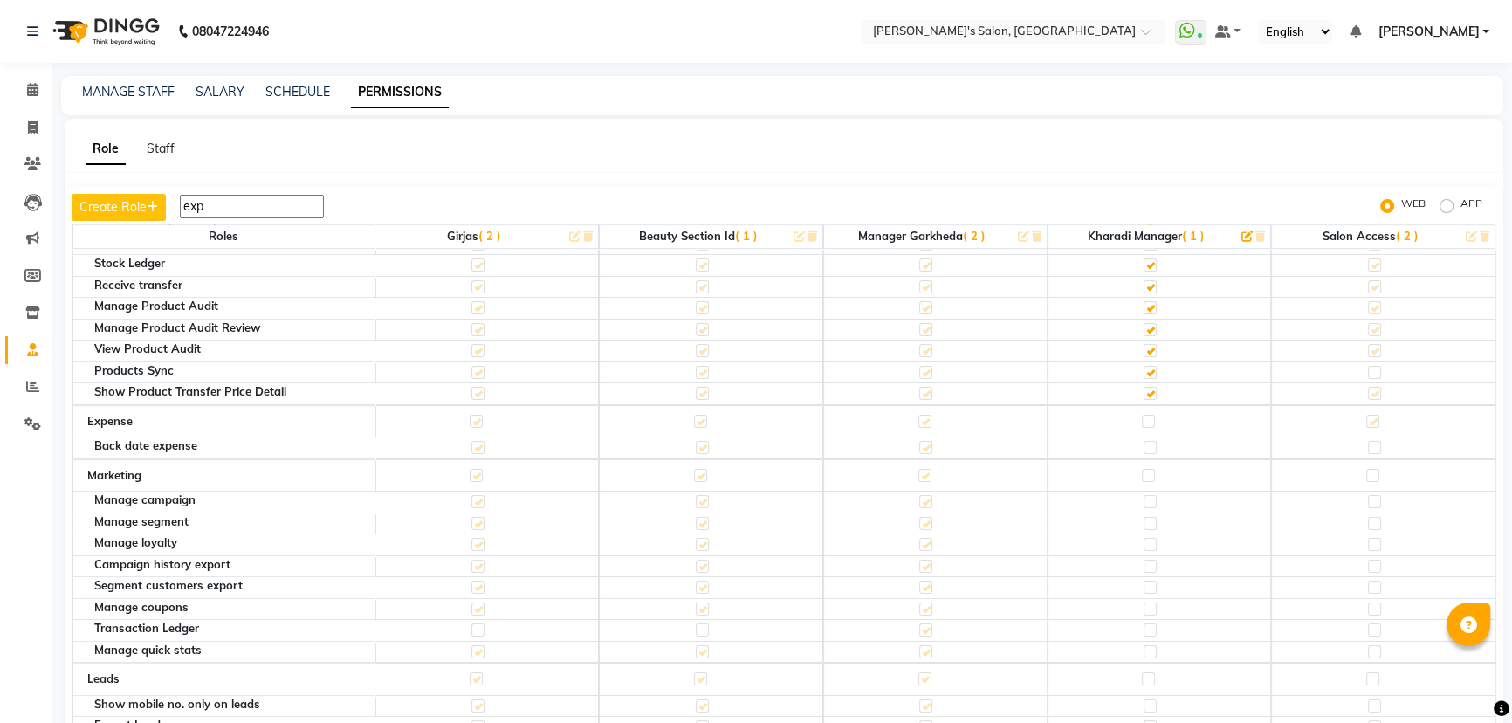
scroll to position [1510, 0]
type input "exp"
click at [1142, 408] on label at bounding box center [1148, 414] width 13 height 13
click at [1142, 409] on input "checkbox" at bounding box center [1147, 414] width 11 height 11
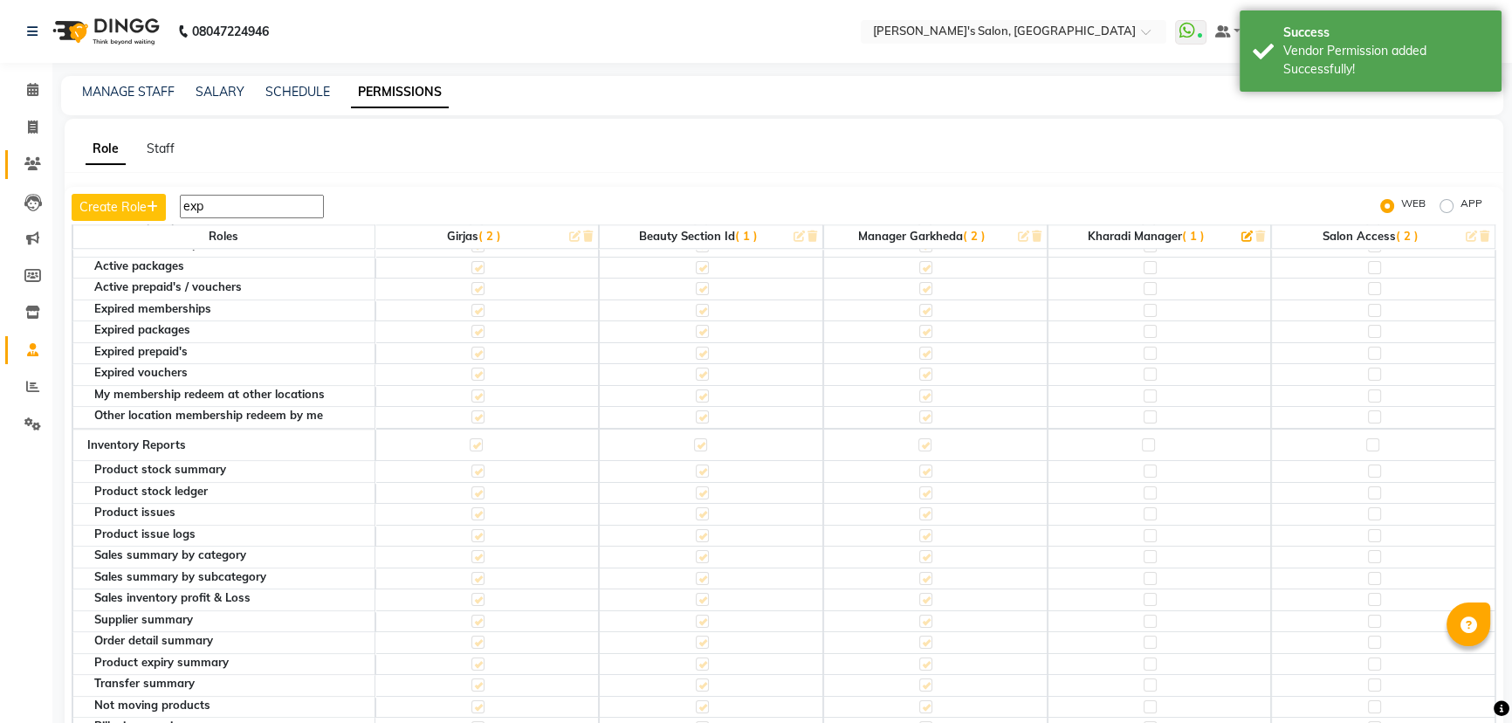
scroll to position [2065, 0]
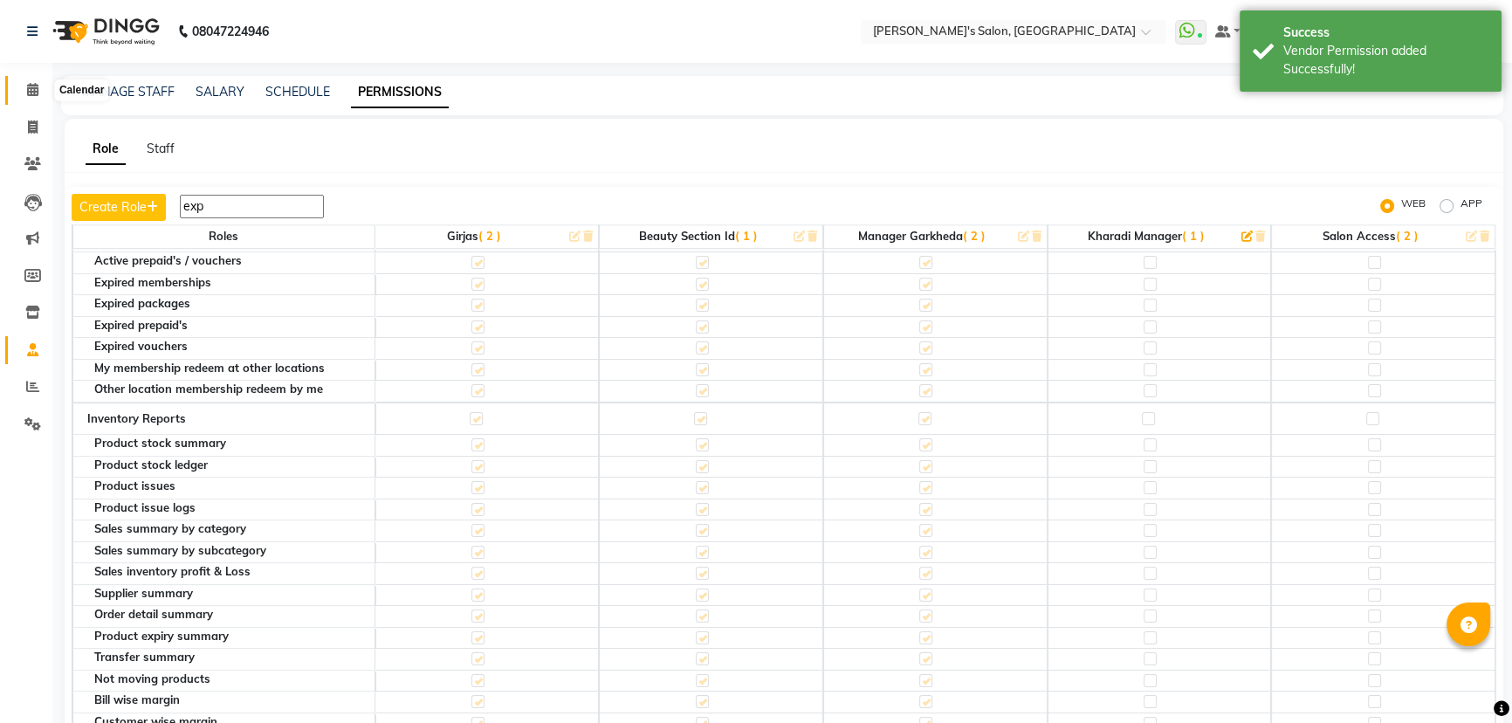
click at [31, 94] on icon at bounding box center [32, 89] width 11 height 13
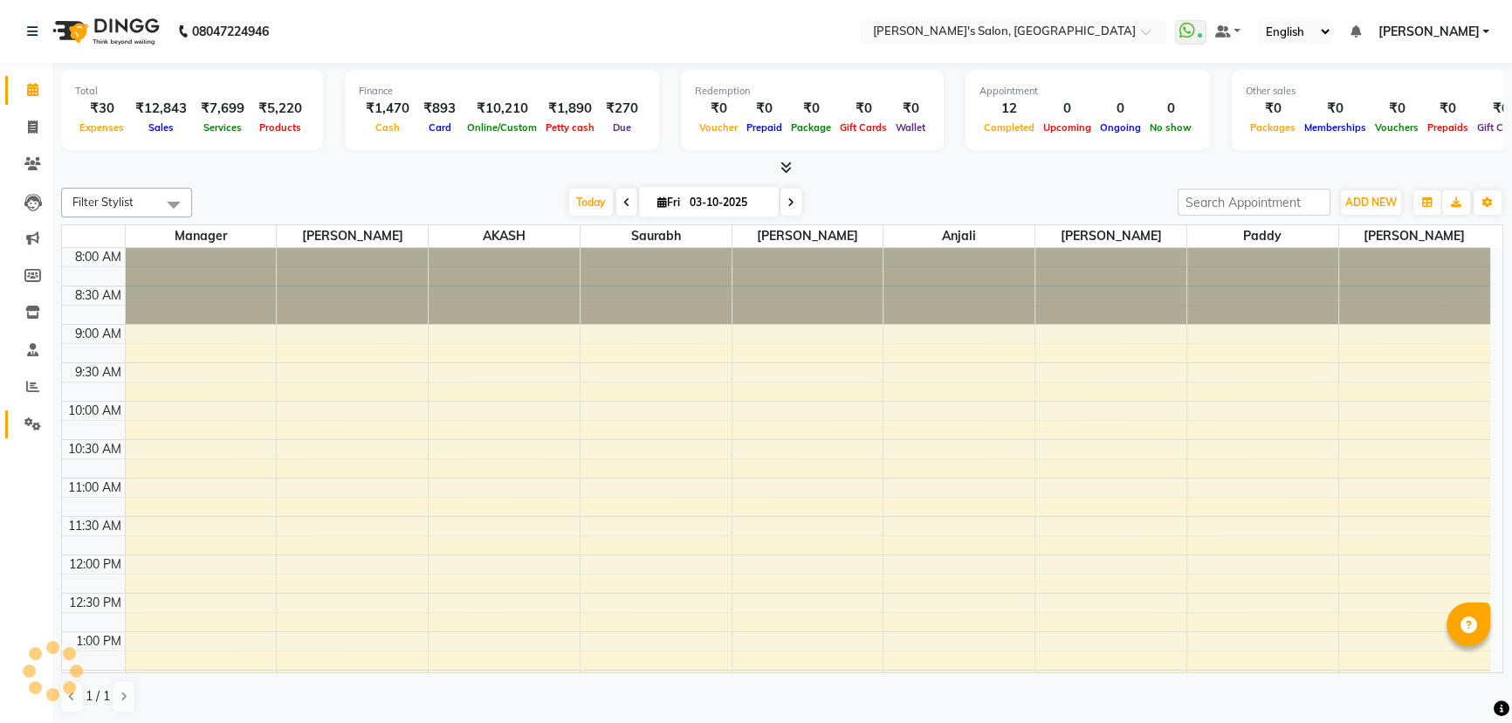
click at [25, 422] on icon at bounding box center [32, 423] width 17 height 13
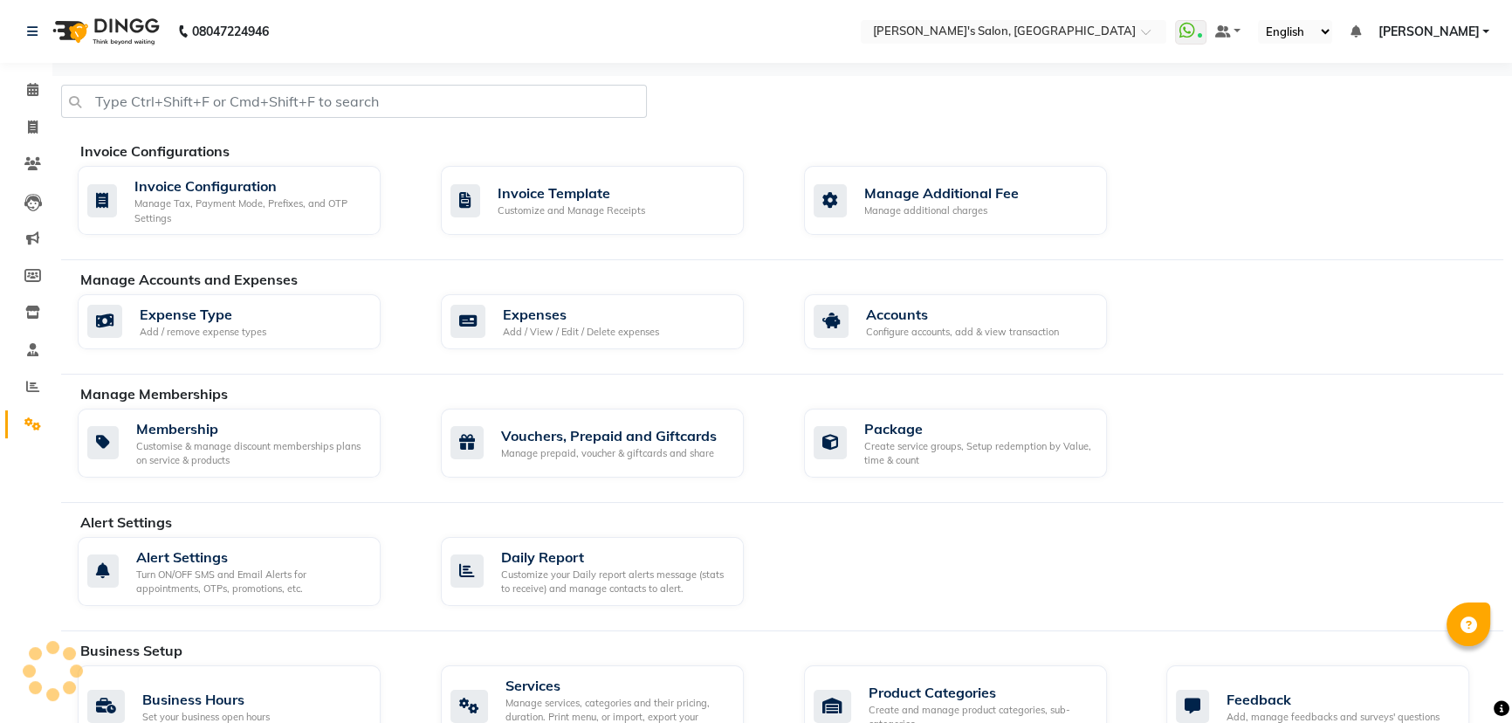
scroll to position [630, 0]
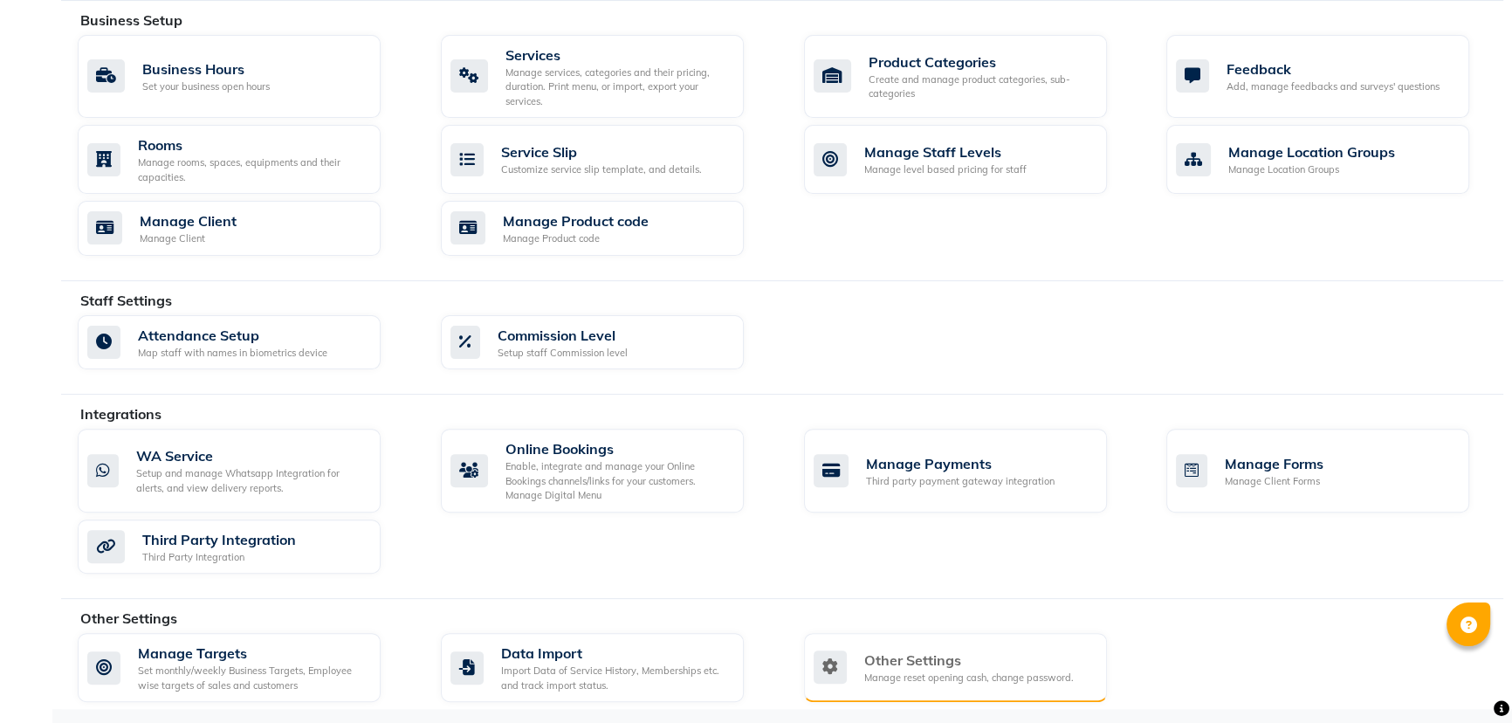
click at [939, 662] on div "Other Settings" at bounding box center [968, 659] width 209 height 21
select select "2: 15"
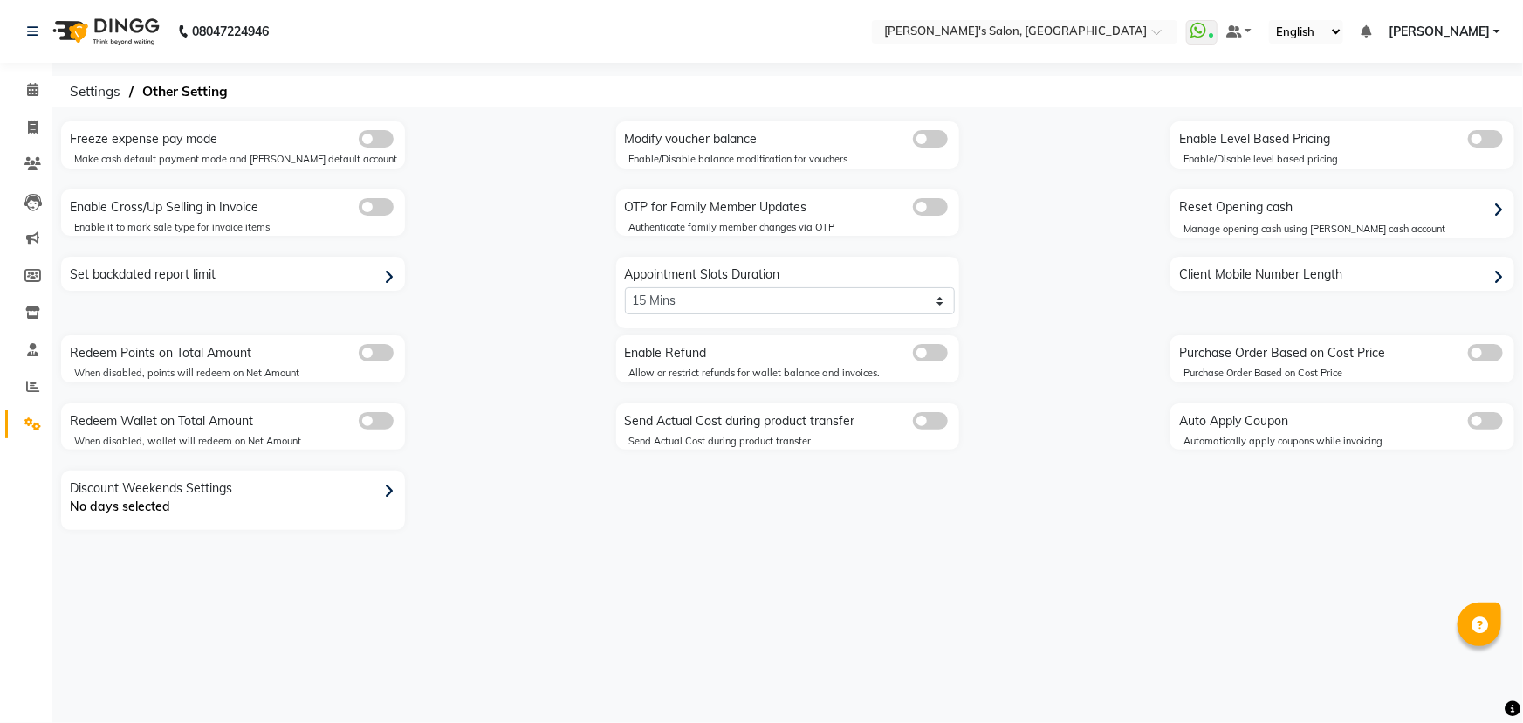
click at [1262, 215] on div "Reset Opening cash" at bounding box center [1344, 208] width 339 height 28
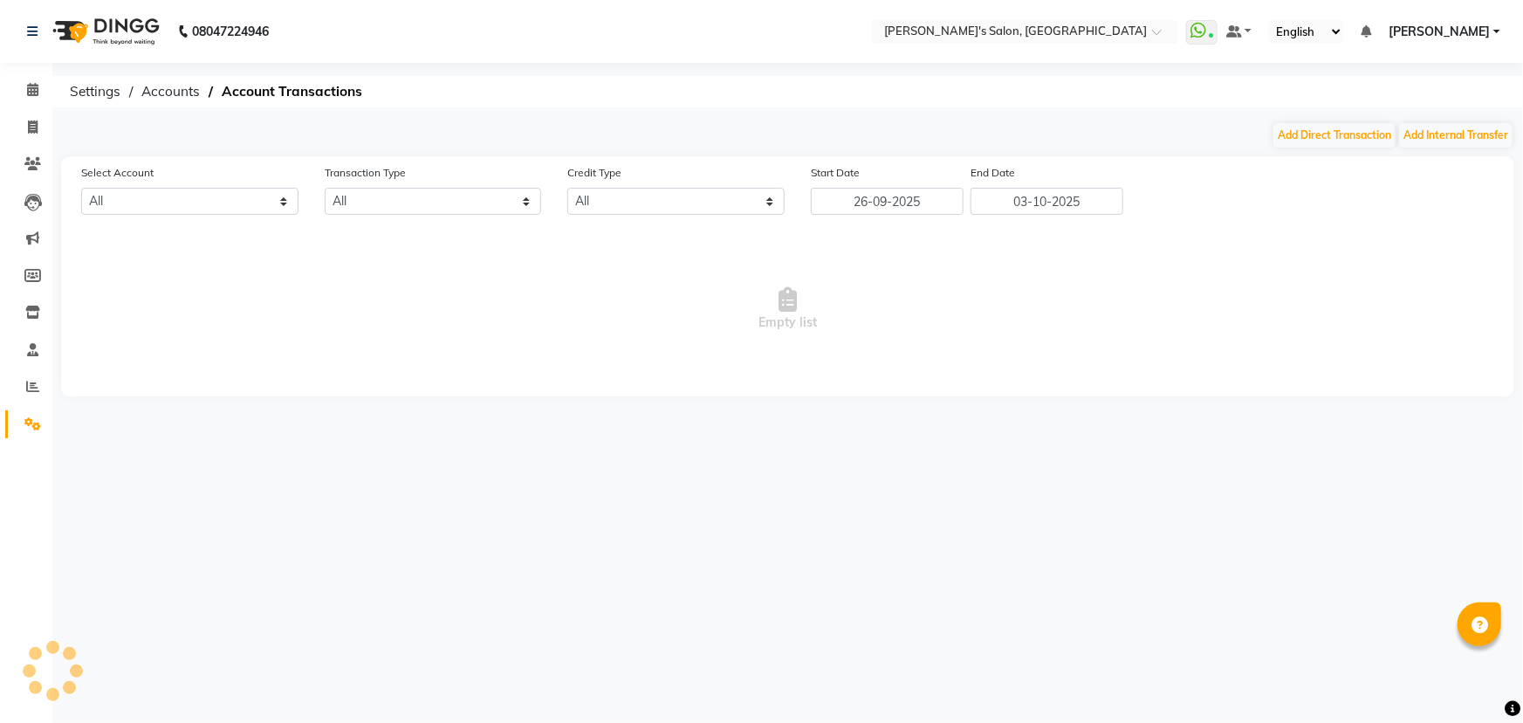
select select "6469"
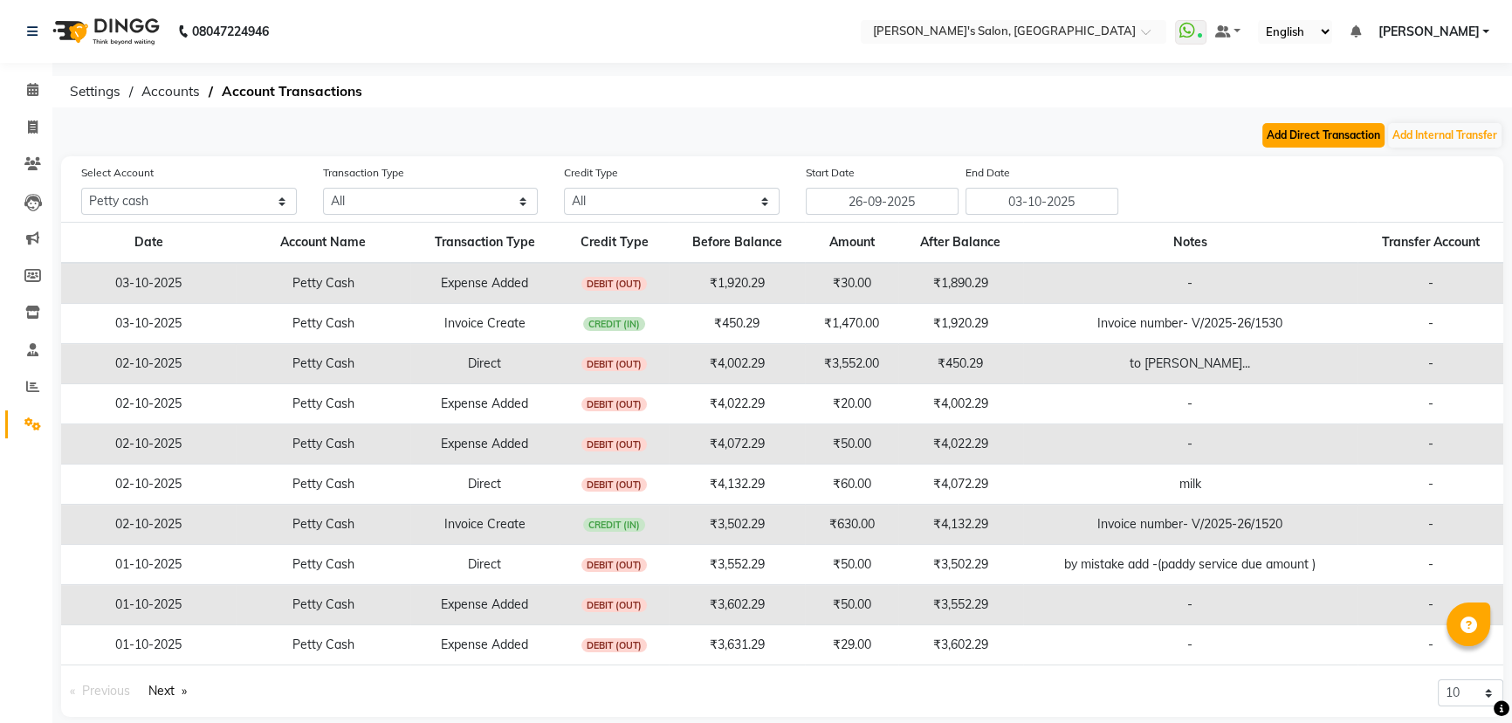
click at [1324, 140] on button "Add Direct Transaction" at bounding box center [1323, 135] width 122 height 24
select select "direct"
select select "6469"
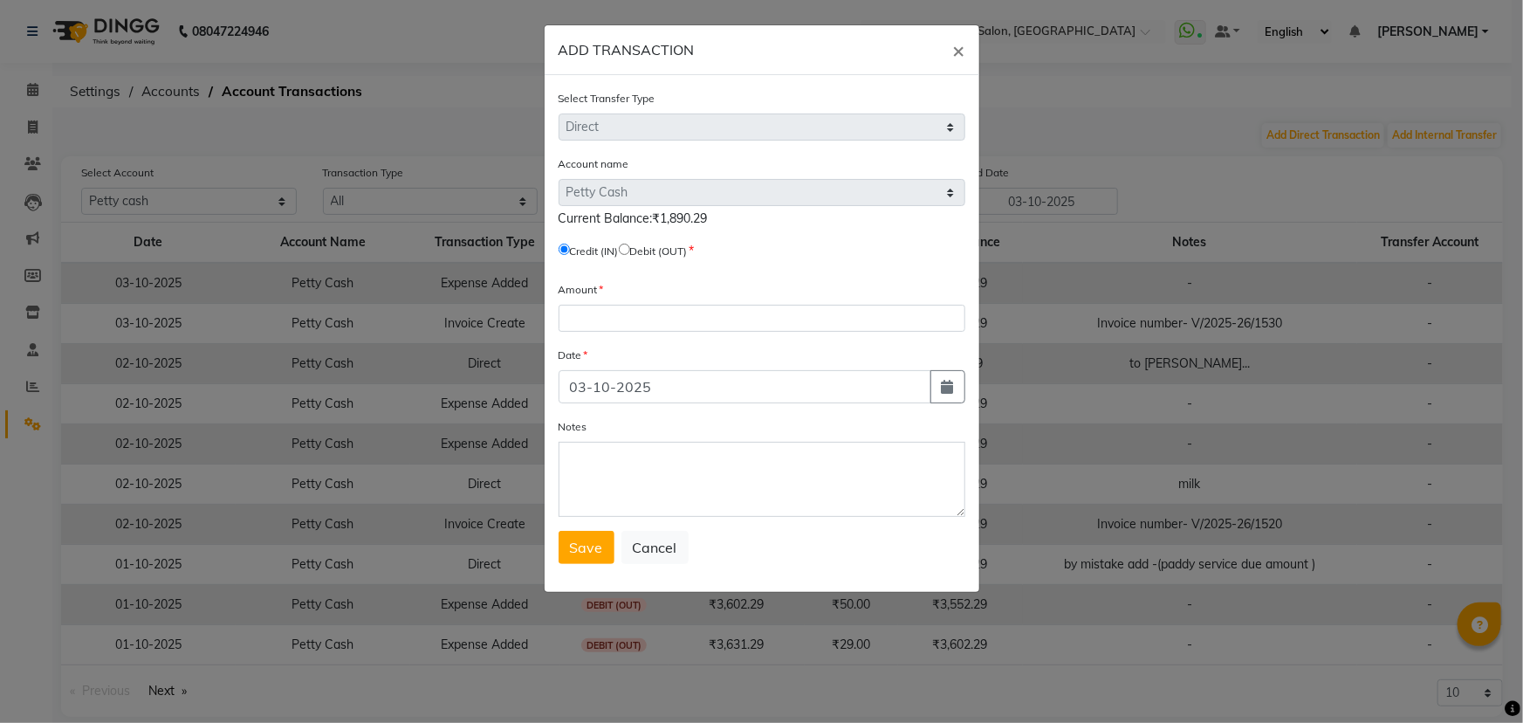
click at [630, 252] on input "radio" at bounding box center [624, 248] width 11 height 11
radio input "true"
click at [635, 318] on input "number" at bounding box center [762, 318] width 407 height 27
type input "1500"
drag, startPoint x: 674, startPoint y: 470, endPoint x: 698, endPoint y: 471, distance: 24.5
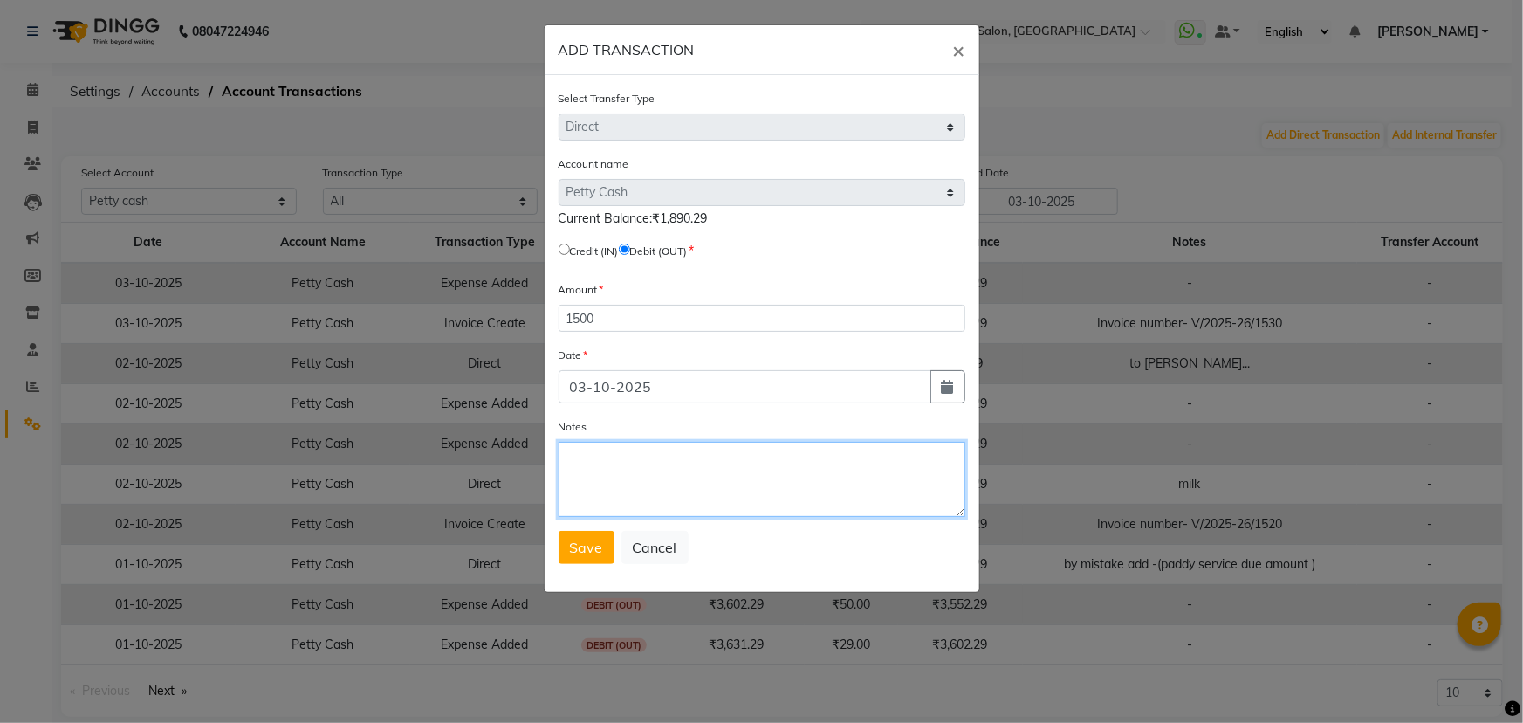
click at [674, 470] on textarea "Notes" at bounding box center [762, 479] width 407 height 75
type textarea "to [PERSON_NAME]..."
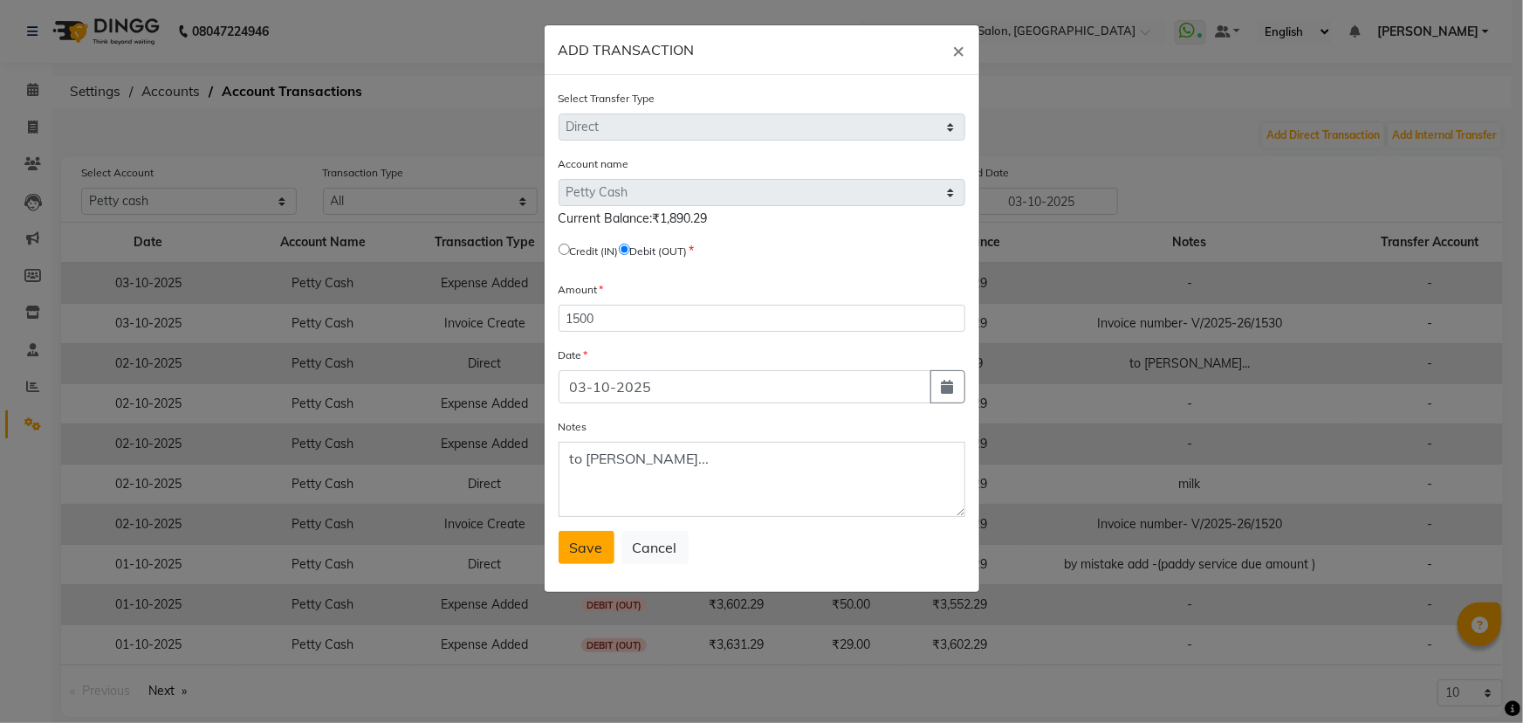
click at [579, 550] on span "Save" at bounding box center [586, 546] width 33 height 17
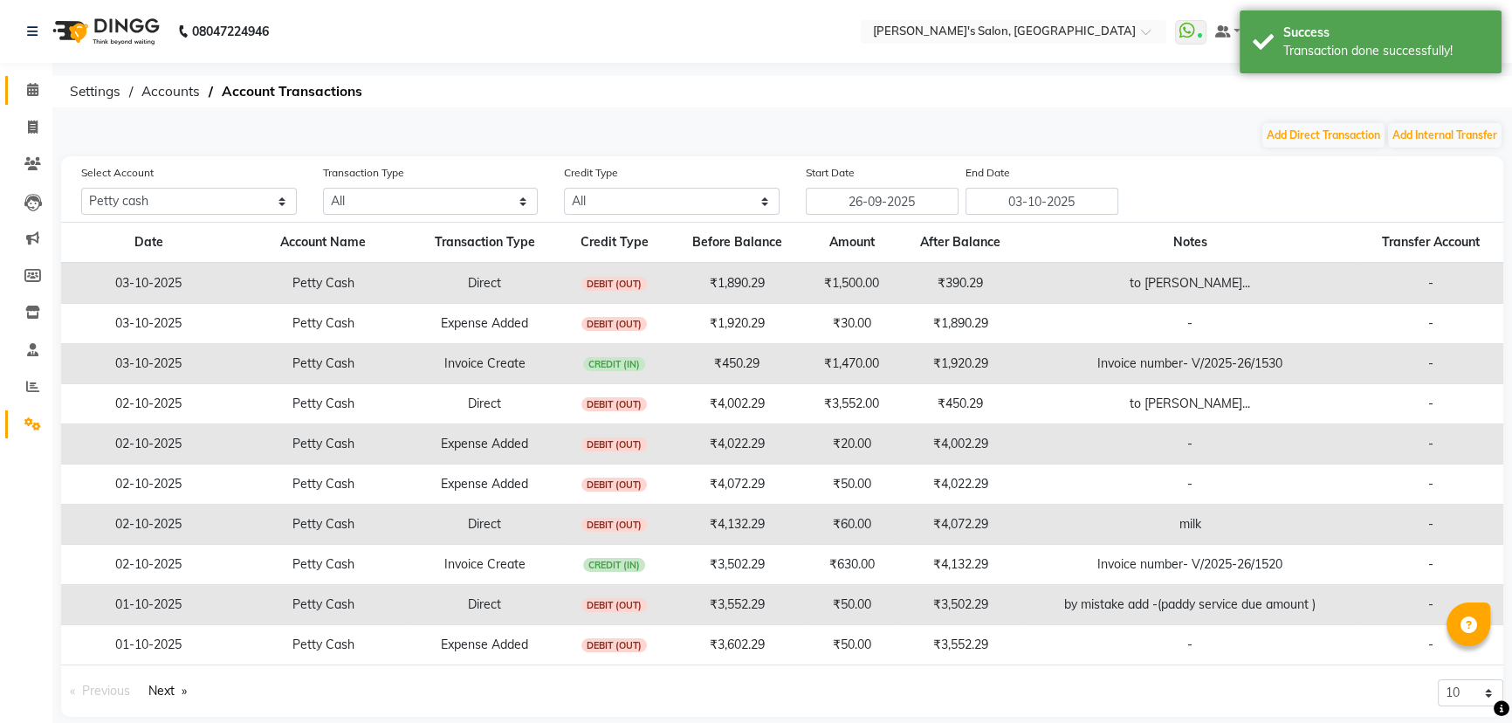
click at [27, 90] on icon at bounding box center [32, 89] width 11 height 13
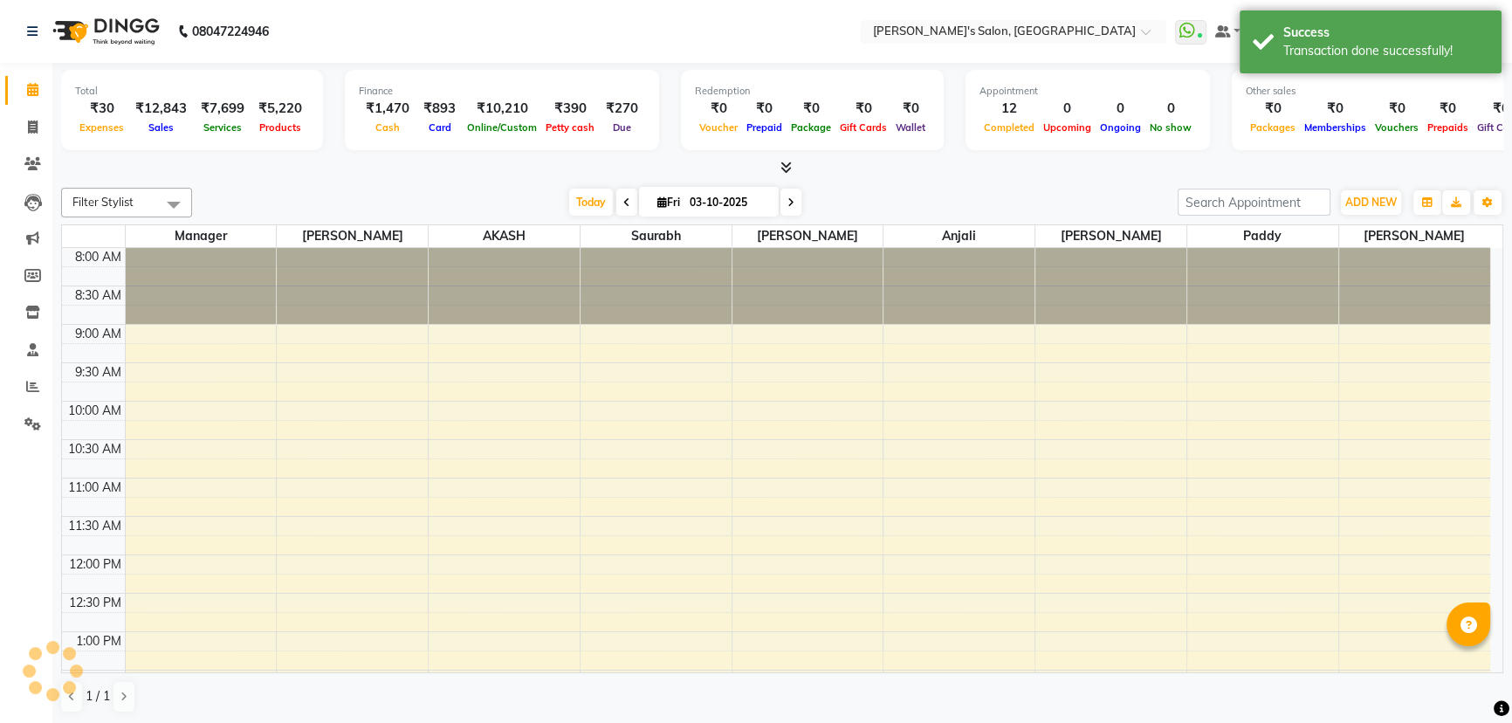
click at [439, 181] on div "Filter Stylist Select All Manager [PERSON_NAME] AKASH Saurabh ANIL KONDHAMANGAL…" at bounding box center [782, 450] width 1442 height 539
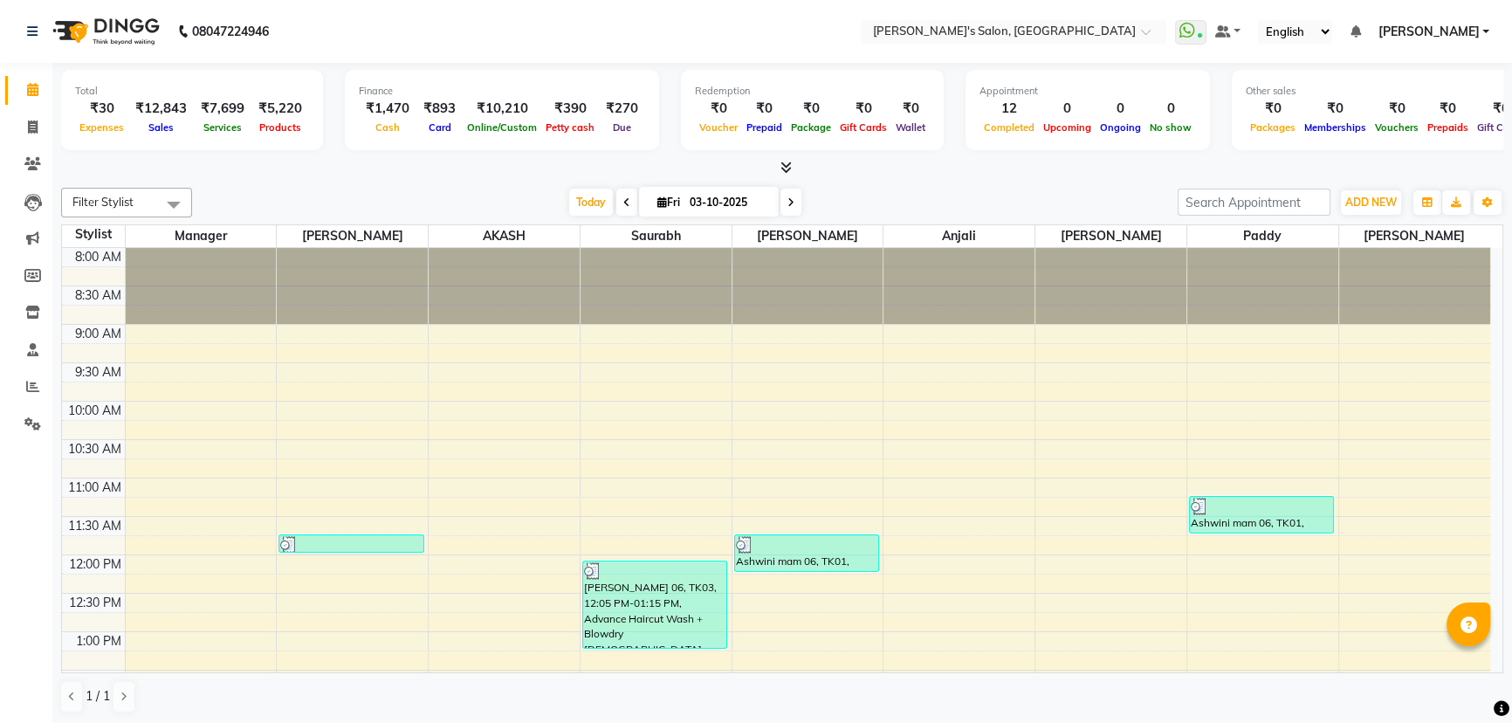
click at [1466, 33] on span "[PERSON_NAME]" at bounding box center [1427, 32] width 101 height 18
click at [1122, 35] on input "text" at bounding box center [995, 32] width 253 height 17
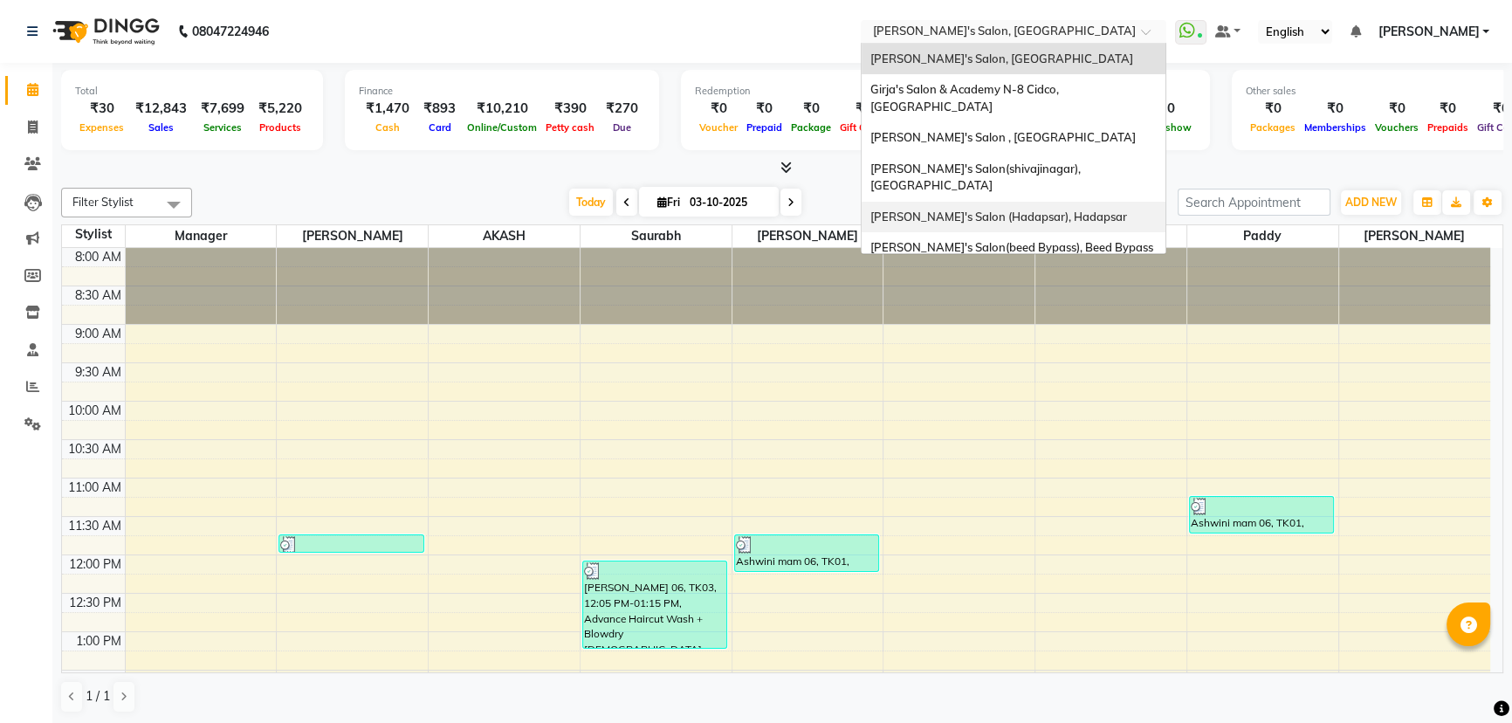
click at [1107, 209] on span "[PERSON_NAME]'s Salon (Hadapsar), Hadapsar" at bounding box center [998, 216] width 257 height 14
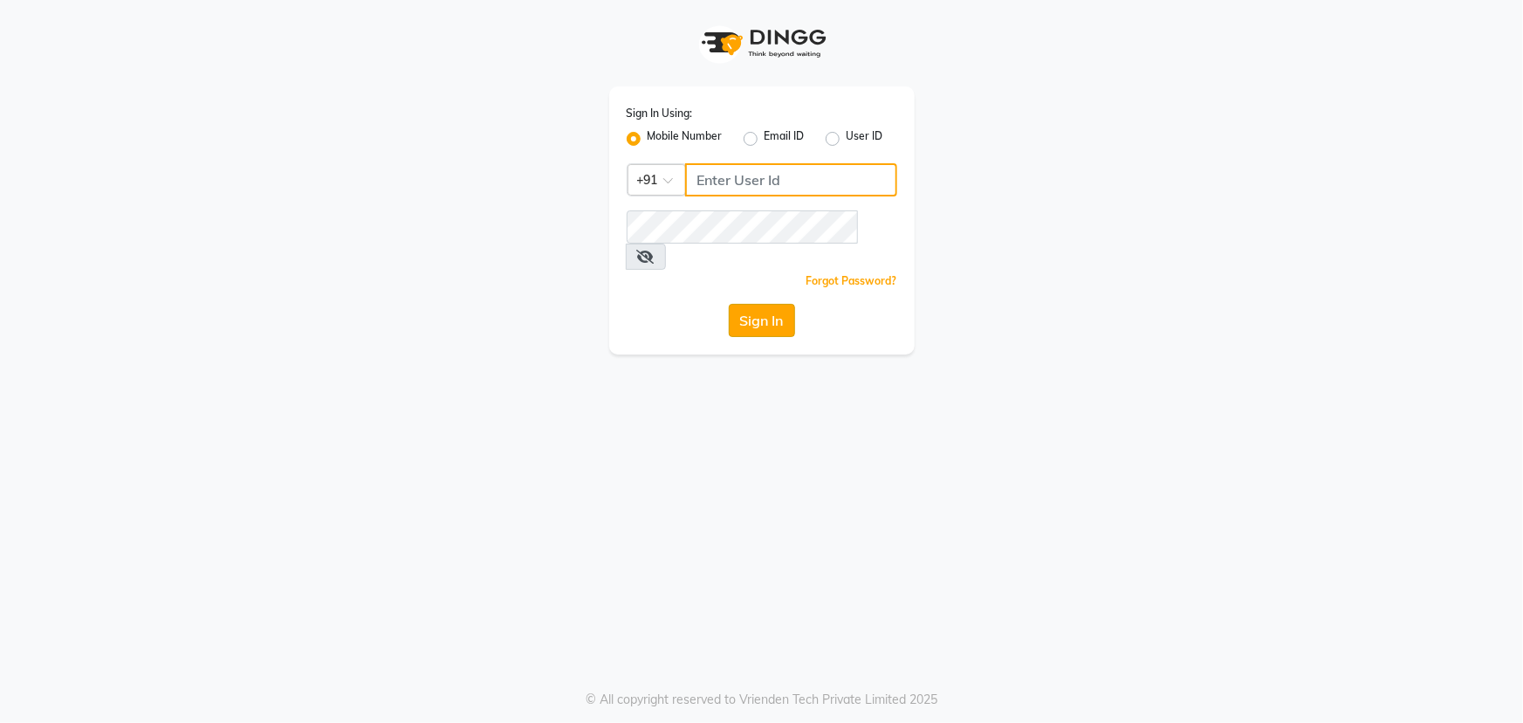
type input "8279543673"
click at [754, 304] on button "Sign In" at bounding box center [762, 320] width 66 height 33
